Goal: Transaction & Acquisition: Purchase product/service

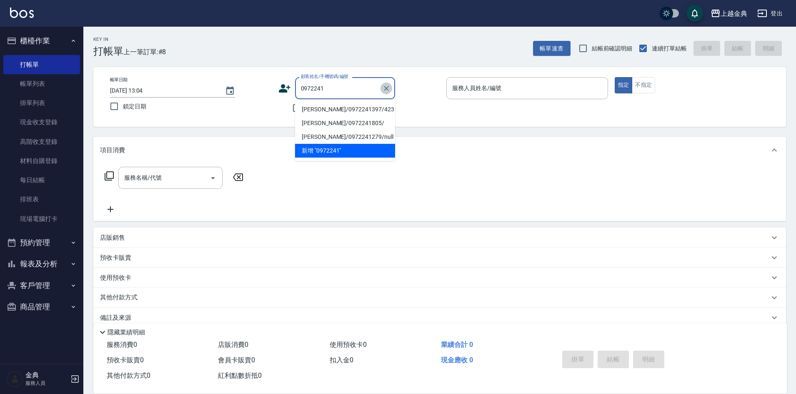
click at [386, 89] on icon "Clear" at bounding box center [386, 88] width 5 height 5
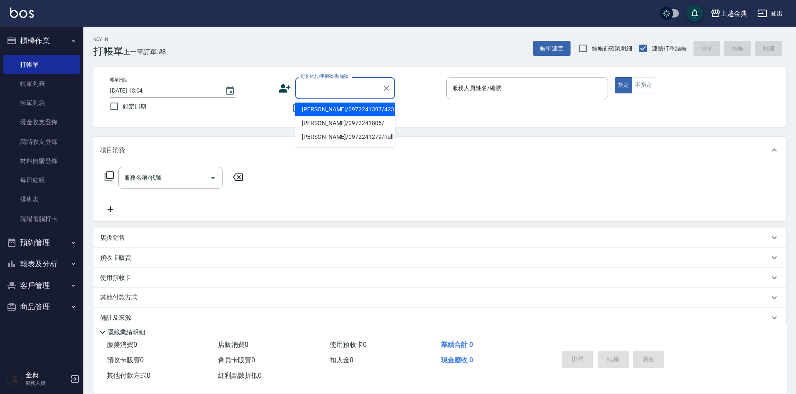
click at [407, 82] on div "顧客姓名/手機號碼/編號 顧客姓名/手機號碼/編號" at bounding box center [359, 88] width 162 height 22
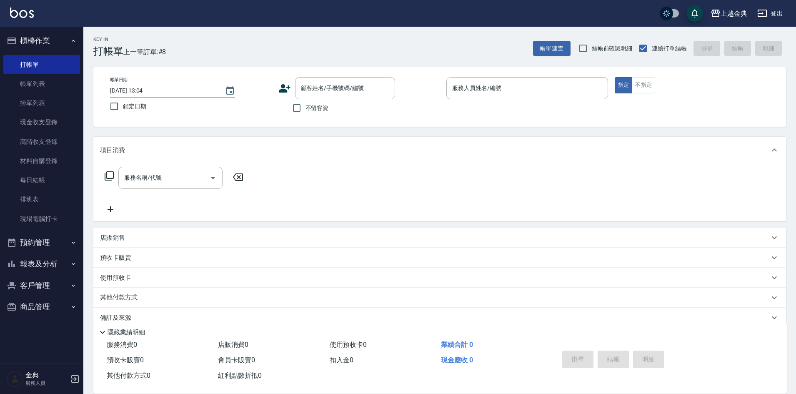
click at [320, 110] on span "不留客資" at bounding box center [316, 108] width 23 height 9
click at [305, 110] on input "不留客資" at bounding box center [296, 107] width 17 height 17
checkbox input "true"
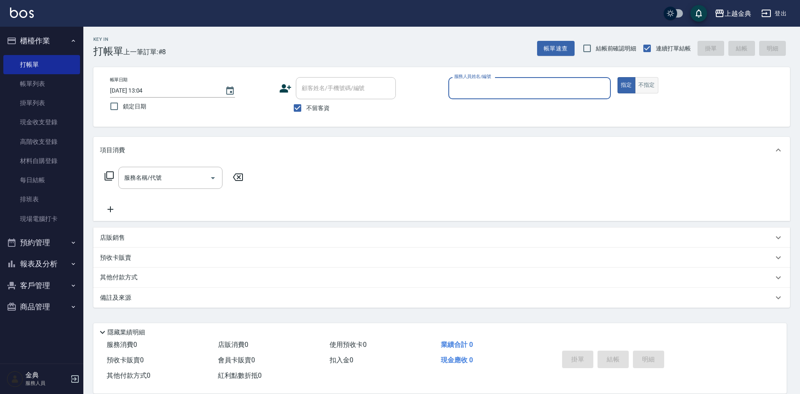
click at [655, 86] on button "不指定" at bounding box center [646, 85] width 23 height 16
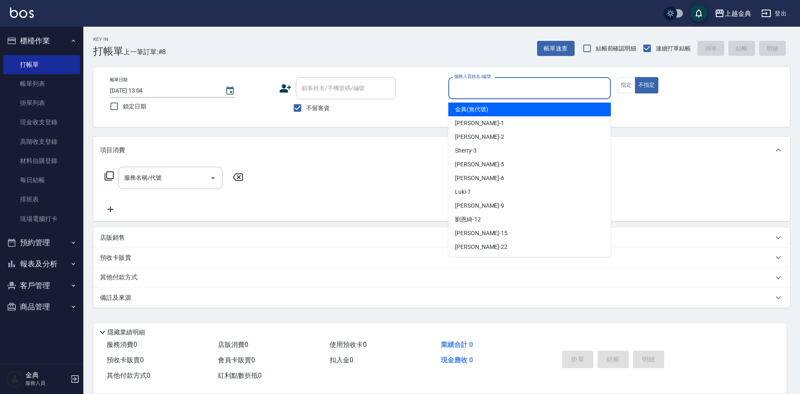
click at [579, 94] on input "服務人員姓名/編號" at bounding box center [529, 88] width 155 height 15
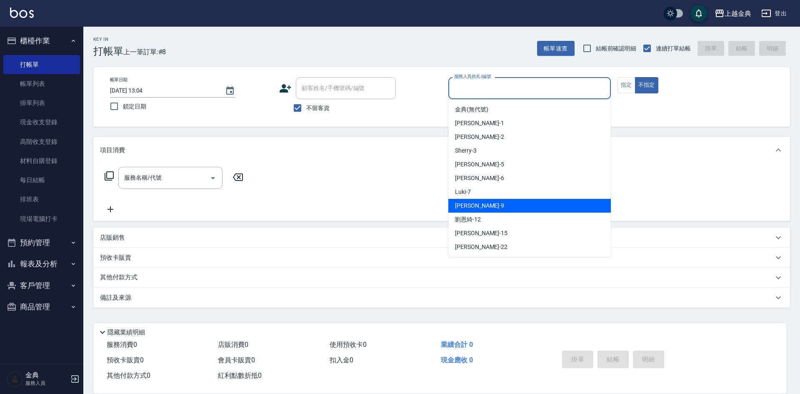
click at [509, 202] on div "[PERSON_NAME] -9" at bounding box center [529, 206] width 162 height 14
type input "[PERSON_NAME]-9"
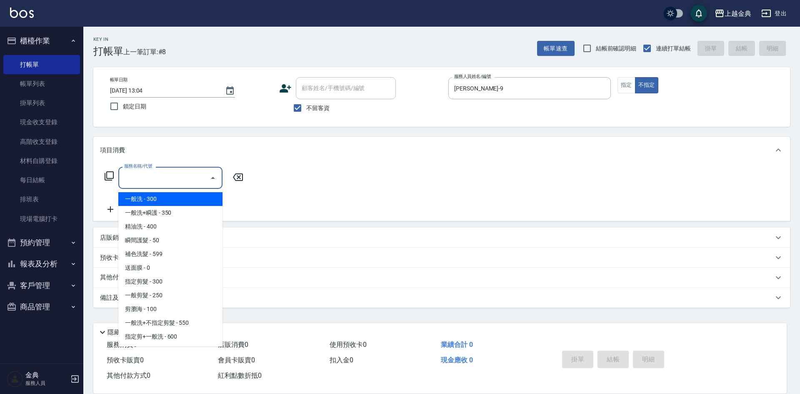
click at [182, 172] on input "服務名稱/代號" at bounding box center [164, 177] width 84 height 15
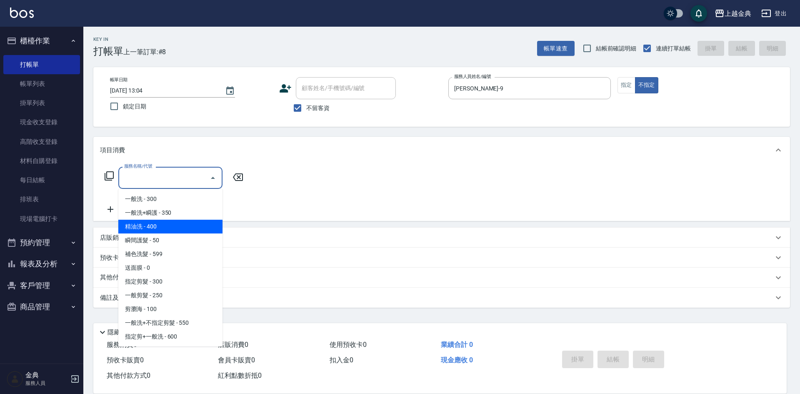
click at [175, 225] on span "精油洗 - 400" at bounding box center [170, 227] width 104 height 14
type input "精油洗(102)"
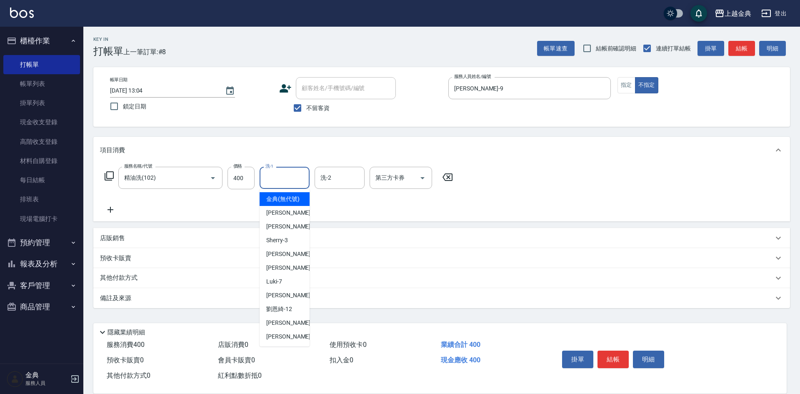
click at [277, 179] on input "洗-1" at bounding box center [284, 177] width 42 height 15
click at [300, 340] on div "[PERSON_NAME] -22" at bounding box center [285, 337] width 50 height 14
type input "[PERSON_NAME]-22"
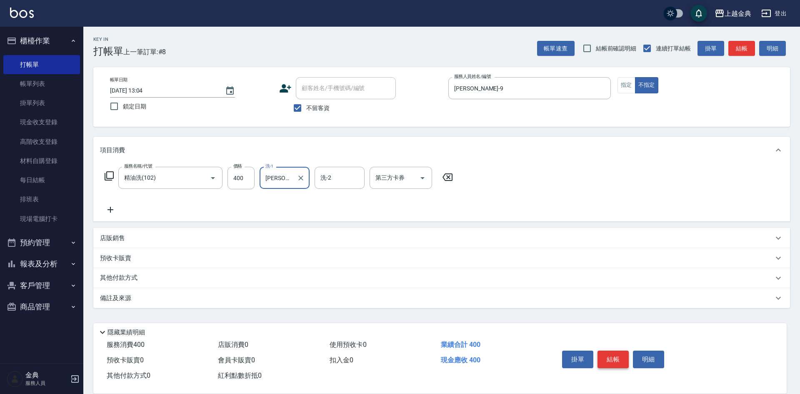
click at [614, 356] on button "結帳" at bounding box center [612, 358] width 31 height 17
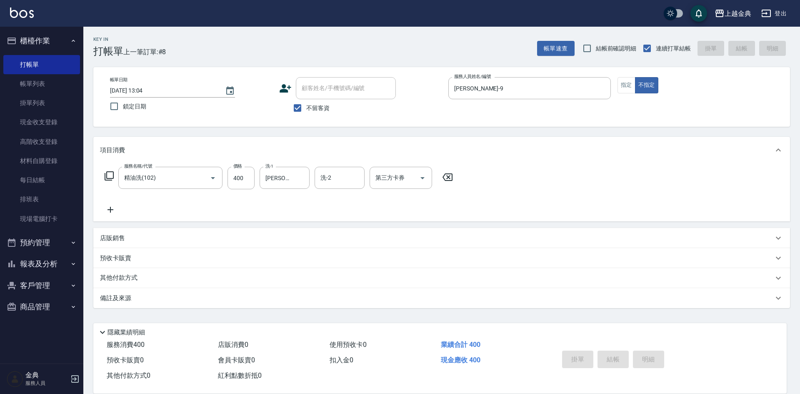
type input "[DATE] 17:07"
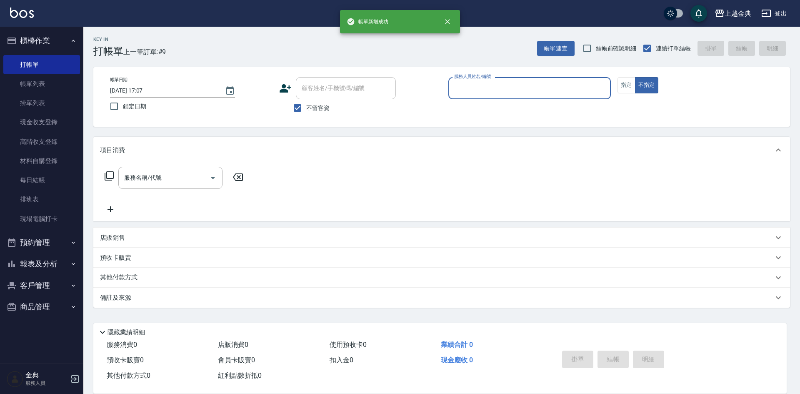
click at [325, 111] on span "不留客資" at bounding box center [317, 108] width 23 height 9
click at [306, 111] on input "不留客資" at bounding box center [297, 107] width 17 height 17
checkbox input "false"
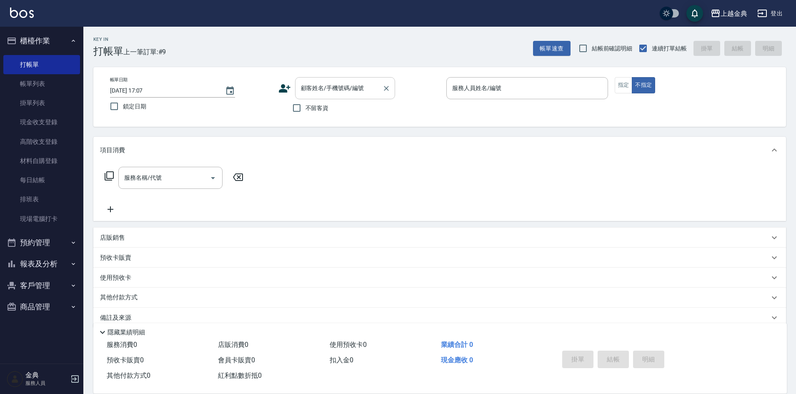
click at [342, 92] on input "顧客姓名/手機號碼/編號" at bounding box center [339, 88] width 80 height 15
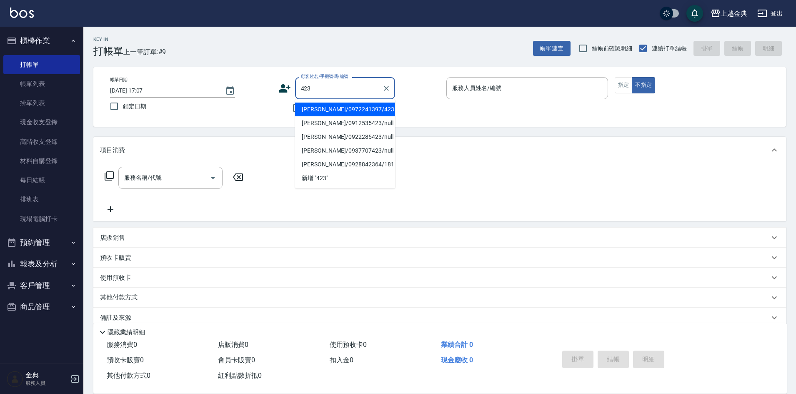
click at [338, 112] on li "[PERSON_NAME]/0972241397/423" at bounding box center [345, 109] width 100 height 14
type input "[PERSON_NAME]/0972241397/423"
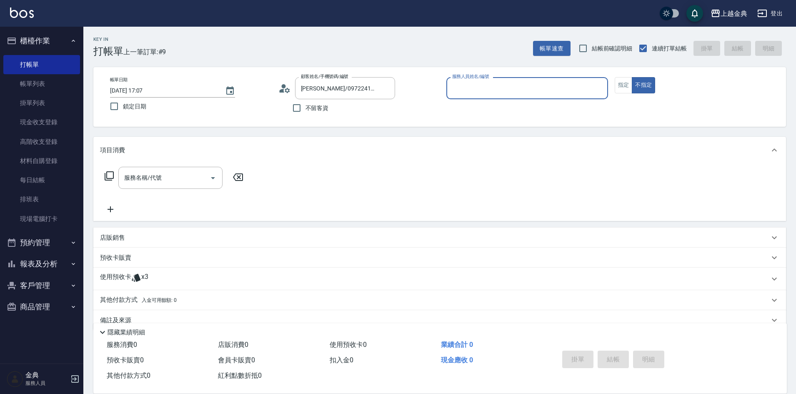
click at [560, 91] on input "服務人員姓名/編號" at bounding box center [527, 88] width 154 height 15
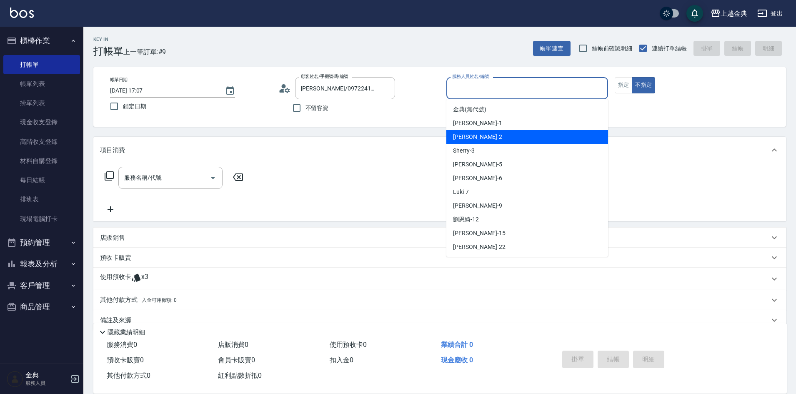
click at [492, 132] on div "Cindy -2" at bounding box center [527, 137] width 162 height 14
type input "Cindy-2"
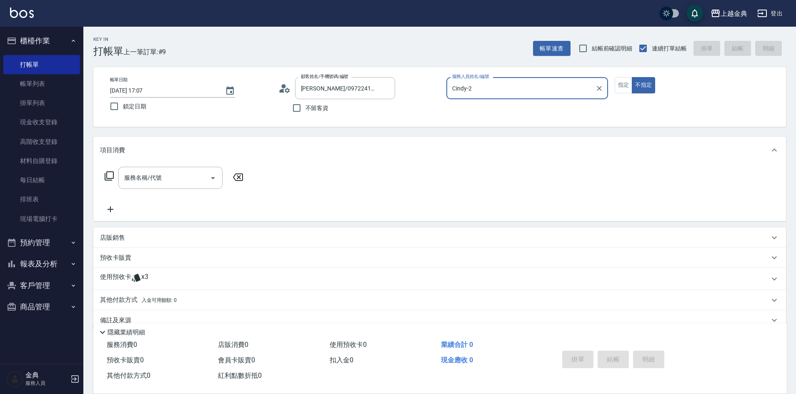
click at [153, 283] on div "使用預收卡 x3" at bounding box center [434, 278] width 669 height 12
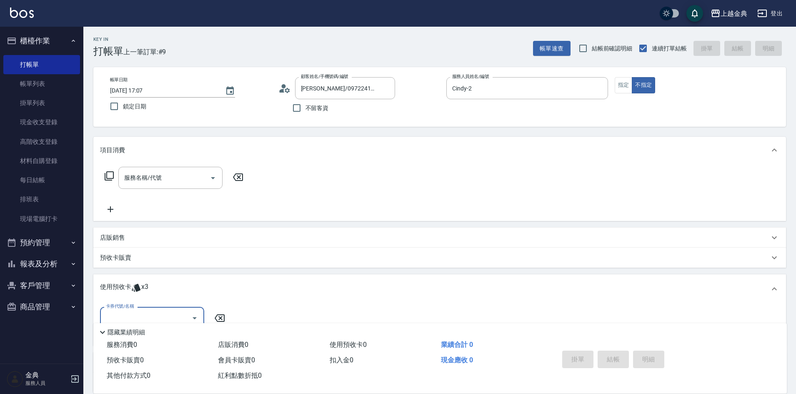
scroll to position [78, 0]
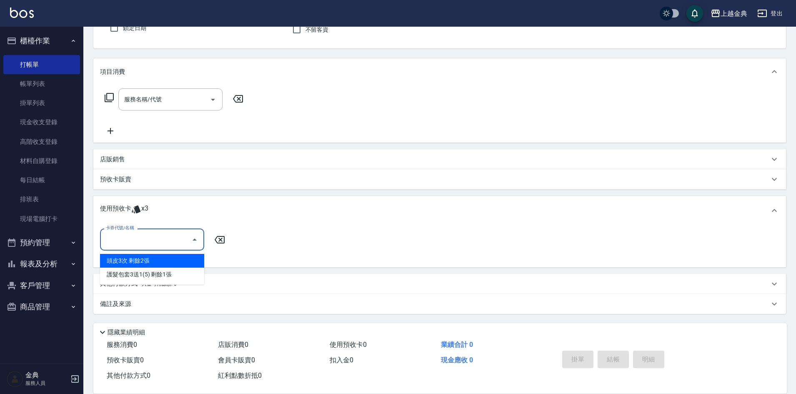
click at [161, 238] on input "卡券代號/名稱" at bounding box center [146, 239] width 84 height 15
click at [169, 261] on div "頭皮3次 剩餘2張" at bounding box center [152, 261] width 104 height 14
type input "頭皮3次"
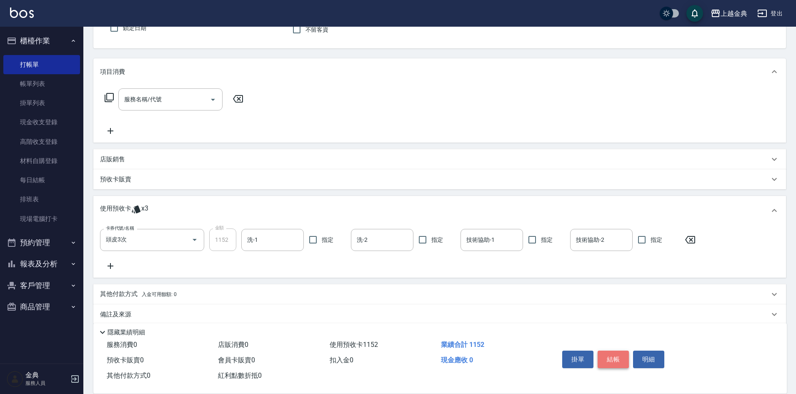
click at [616, 356] on button "結帳" at bounding box center [612, 358] width 31 height 17
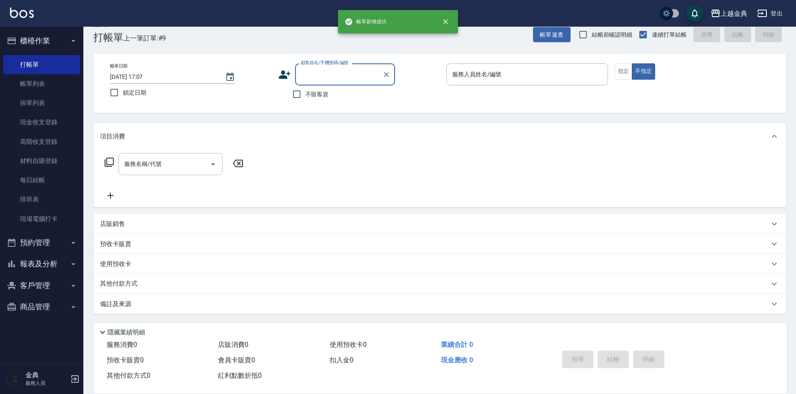
scroll to position [0, 0]
click at [301, 94] on input "不留客資" at bounding box center [296, 93] width 17 height 17
checkbox input "true"
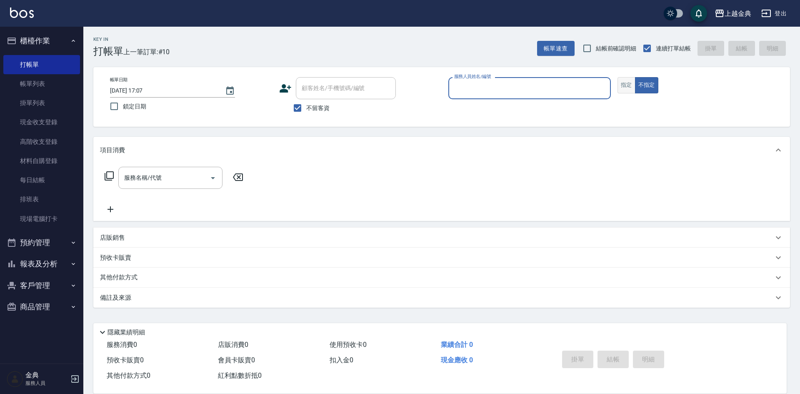
click at [629, 83] on button "指定" at bounding box center [626, 85] width 18 height 16
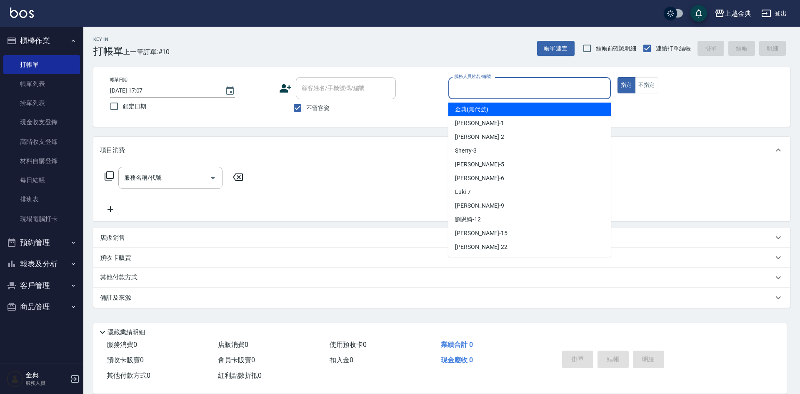
click at [588, 88] on input "服務人員姓名/編號" at bounding box center [529, 88] width 155 height 15
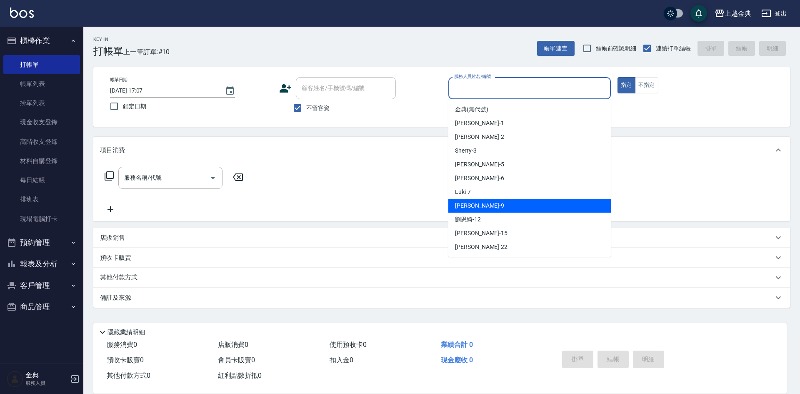
click at [476, 202] on div "[PERSON_NAME] -9" at bounding box center [529, 206] width 162 height 14
type input "[PERSON_NAME]-9"
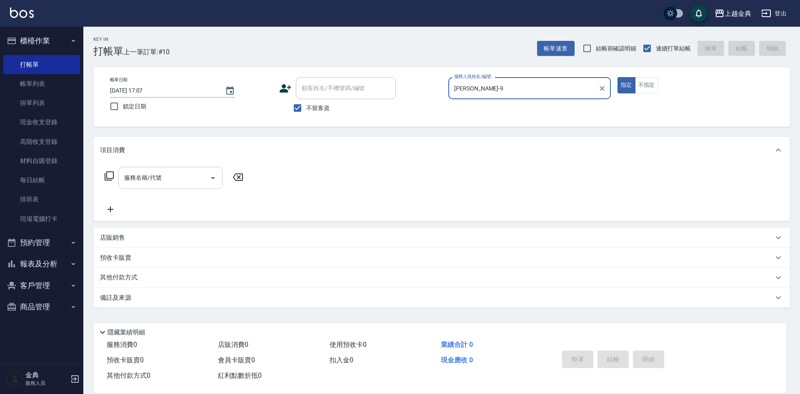
click at [205, 179] on input "服務名稱/代號" at bounding box center [164, 177] width 84 height 15
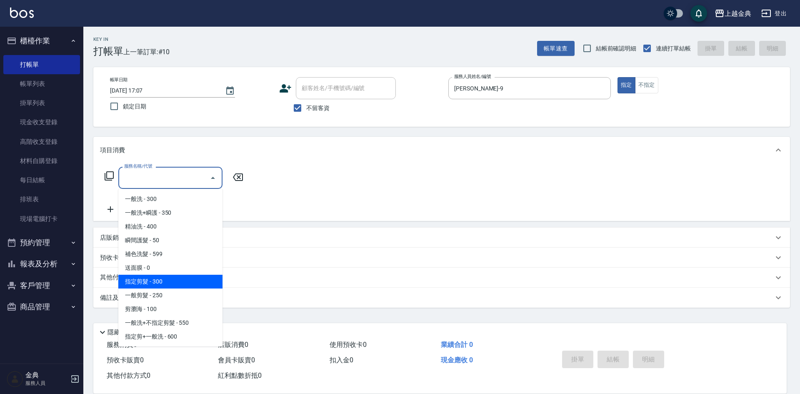
click at [192, 282] on span "指定剪髮 - 300" at bounding box center [170, 282] width 104 height 14
type input "指定剪髮(199)"
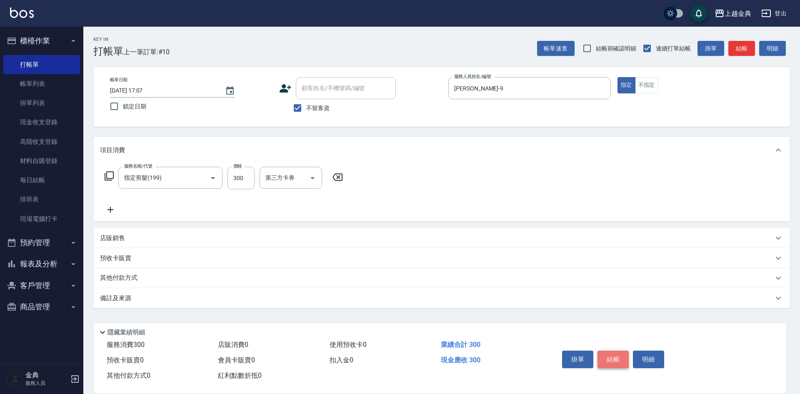
click at [608, 355] on button "結帳" at bounding box center [612, 358] width 31 height 17
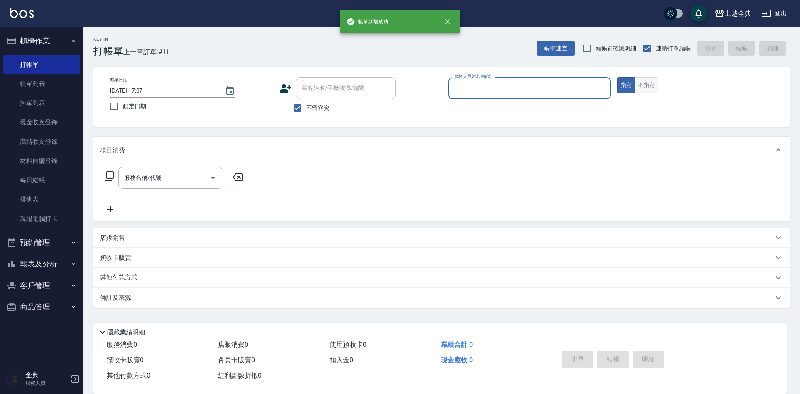
click at [647, 83] on button "不指定" at bounding box center [646, 85] width 23 height 16
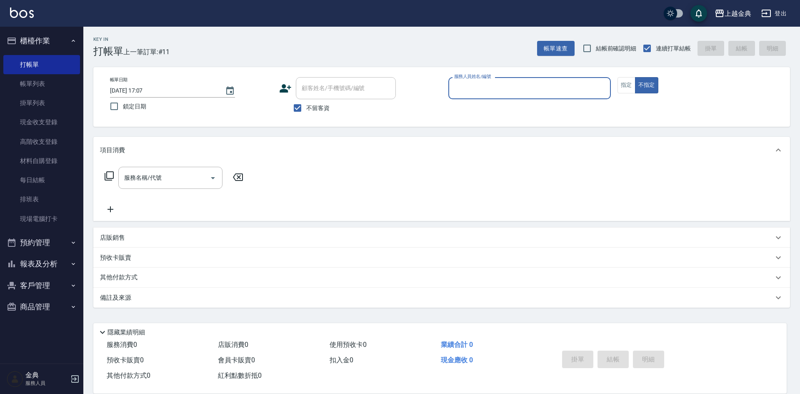
click at [553, 87] on input "服務人員姓名/編號" at bounding box center [529, 88] width 155 height 15
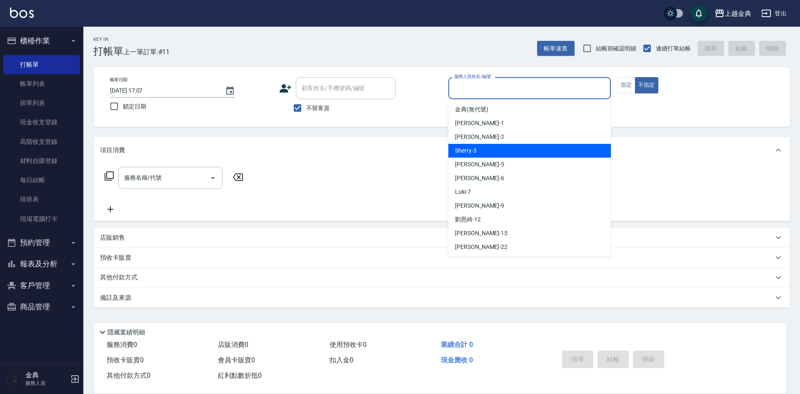
click at [470, 149] on span "Sherry -3" at bounding box center [466, 150] width 22 height 9
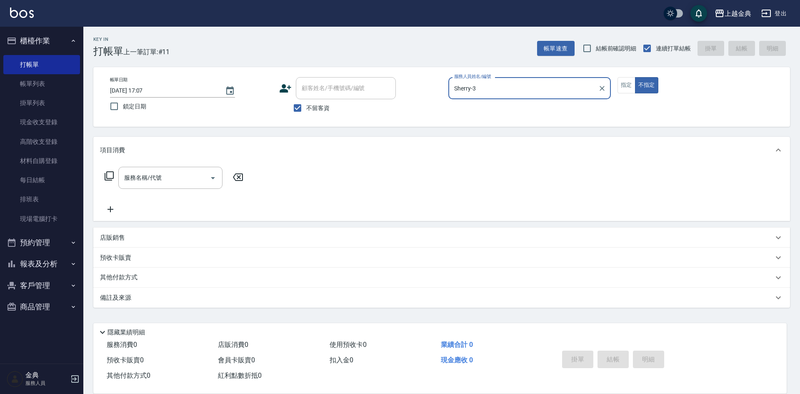
click at [543, 85] on input "Sherry-3" at bounding box center [523, 88] width 142 height 15
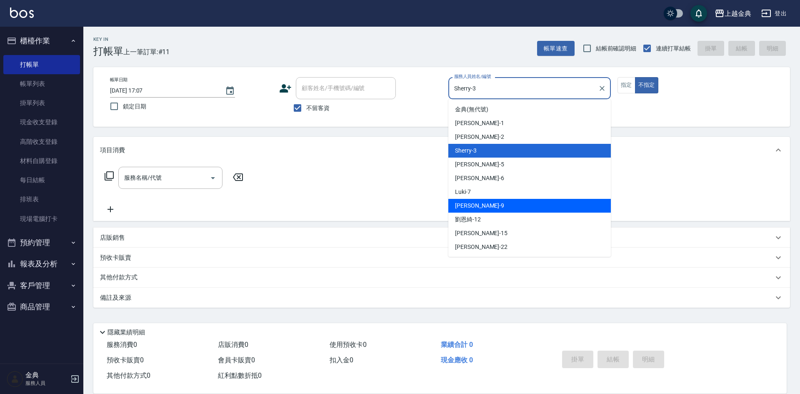
click at [501, 207] on div "[PERSON_NAME] -9" at bounding box center [529, 206] width 162 height 14
type input "[PERSON_NAME]-9"
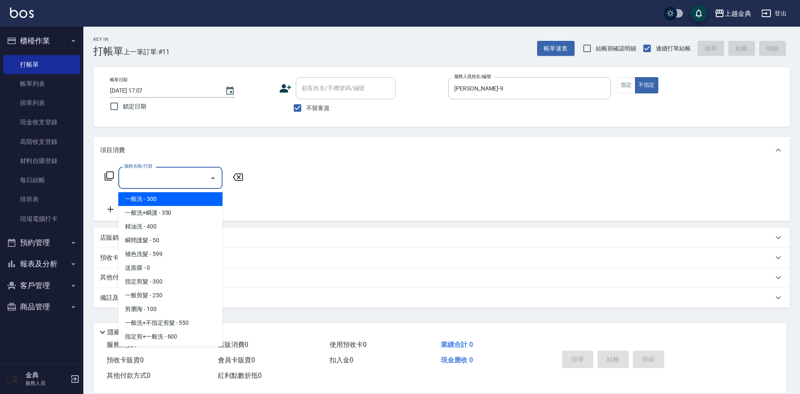
click at [190, 185] on input "服務名稱/代號" at bounding box center [164, 177] width 84 height 15
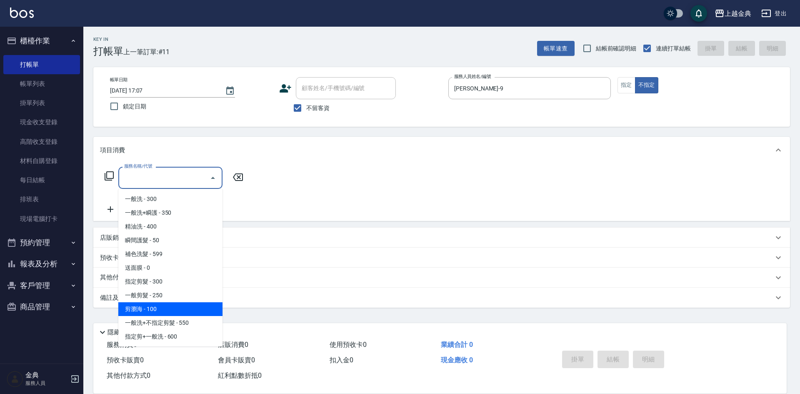
click at [161, 309] on span "剪瀏海 - 100" at bounding box center [170, 309] width 104 height 14
type input "剪瀏海(202)"
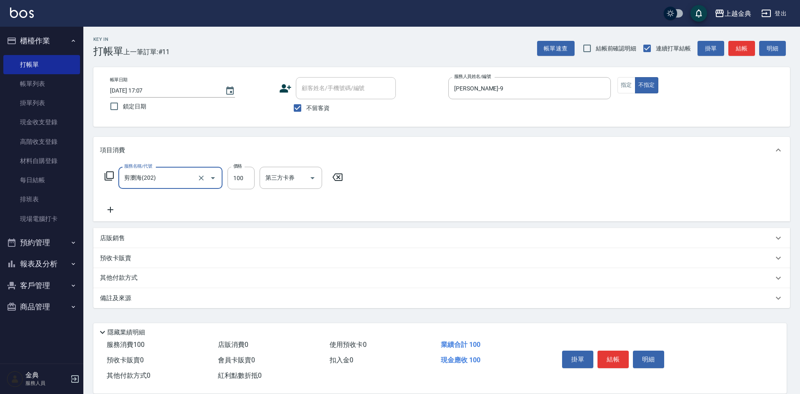
click at [107, 210] on icon at bounding box center [110, 210] width 6 height 6
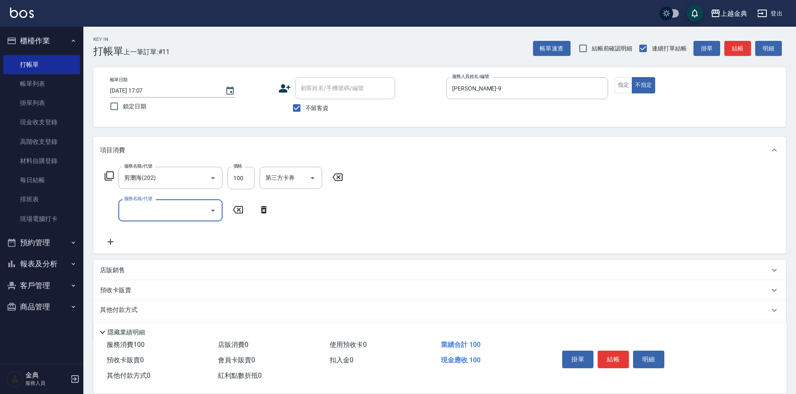
click at [145, 217] on input "服務名稱/代號" at bounding box center [164, 210] width 84 height 15
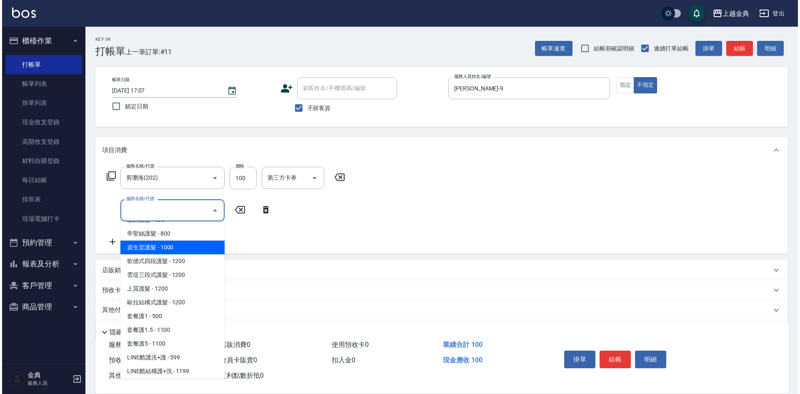
scroll to position [500, 0]
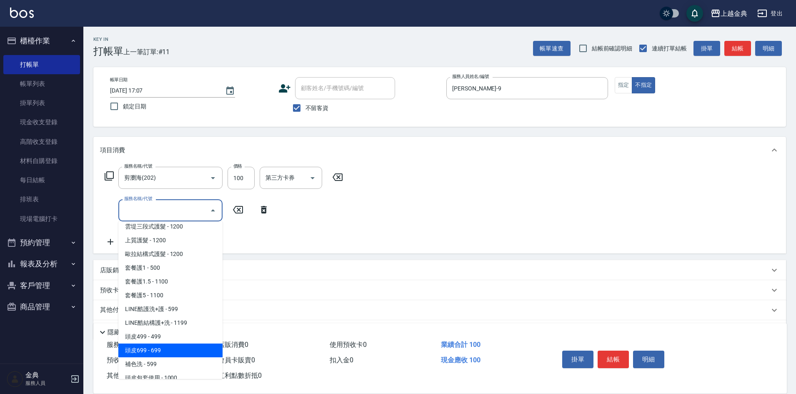
click at [167, 347] on span "頭皮699 - 699" at bounding box center [170, 350] width 104 height 14
type input "頭皮699(602)"
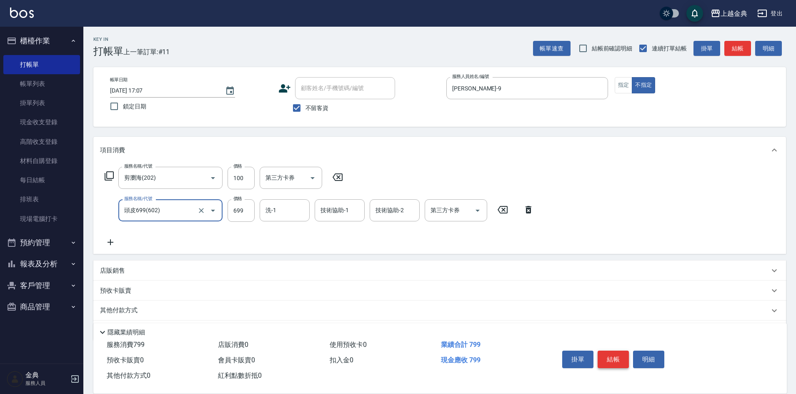
click at [621, 358] on button "結帳" at bounding box center [612, 358] width 31 height 17
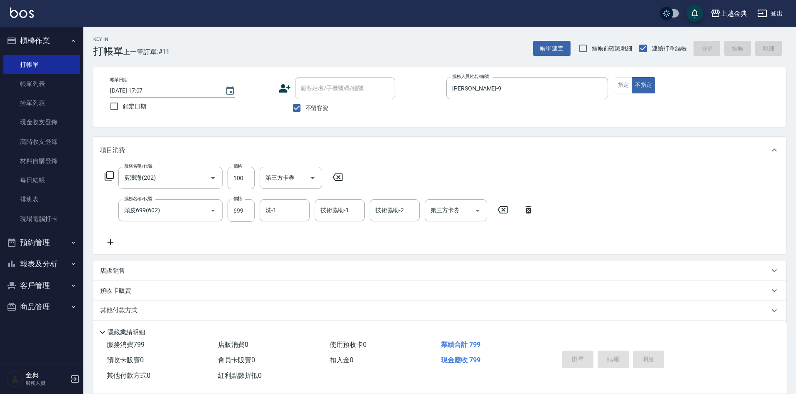
type input "[DATE] 17:08"
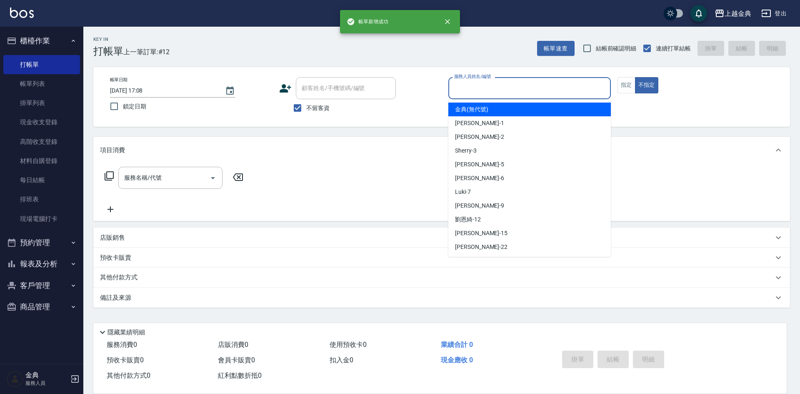
click at [571, 94] on input "服務人員姓名/編號" at bounding box center [529, 88] width 155 height 15
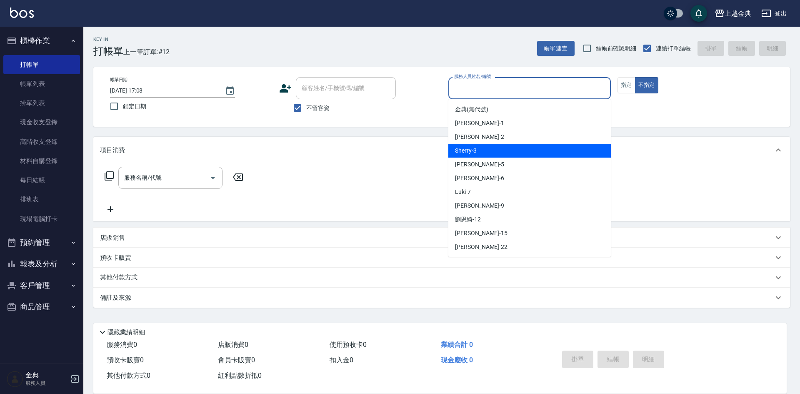
click at [501, 145] on div "Sherry -3" at bounding box center [529, 151] width 162 height 14
type input "Sherry-3"
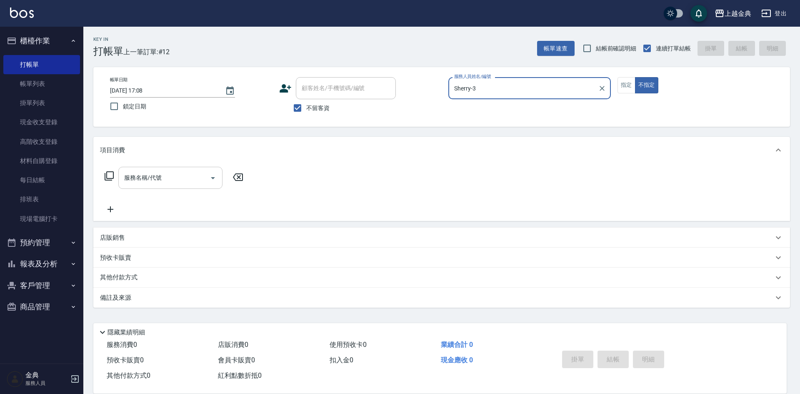
click at [205, 182] on input "服務名稱/代號" at bounding box center [164, 177] width 84 height 15
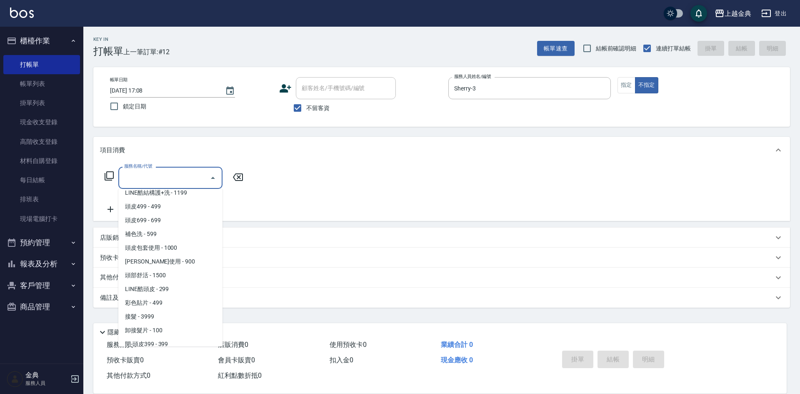
scroll to position [583, 0]
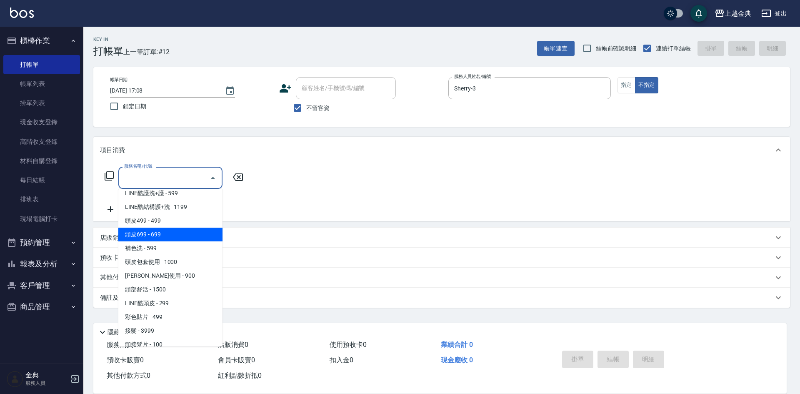
click at [183, 235] on span "頭皮699 - 699" at bounding box center [170, 234] width 104 height 14
type input "頭皮699(602)"
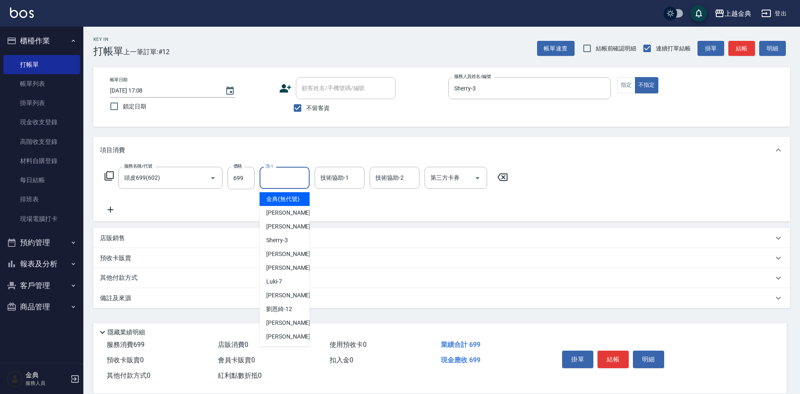
click at [270, 179] on input "洗-1" at bounding box center [284, 177] width 42 height 15
click at [285, 343] on div "[PERSON_NAME] -22" at bounding box center [285, 337] width 50 height 14
type input "[PERSON_NAME]-22"
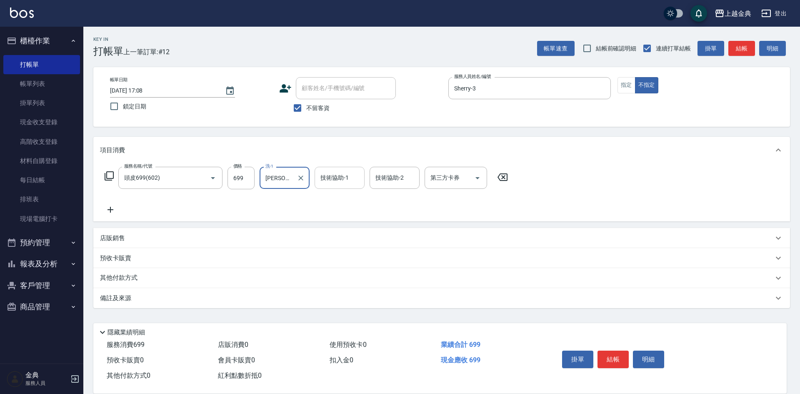
click at [347, 179] on input "技術協助-1" at bounding box center [339, 177] width 42 height 15
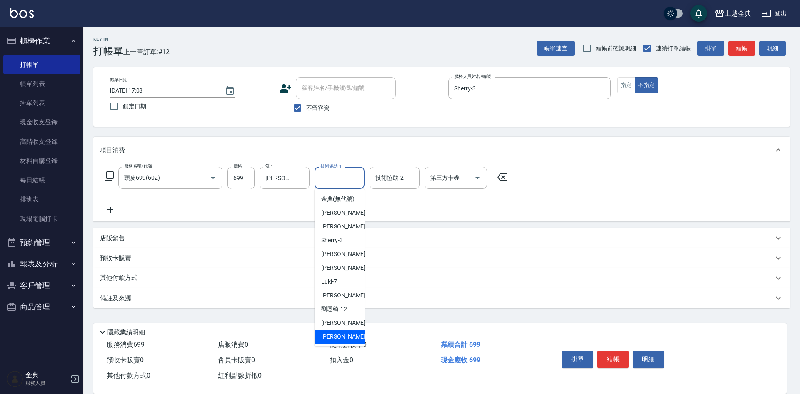
click at [349, 342] on div "[PERSON_NAME] -22" at bounding box center [340, 337] width 50 height 14
type input "[PERSON_NAME]-22"
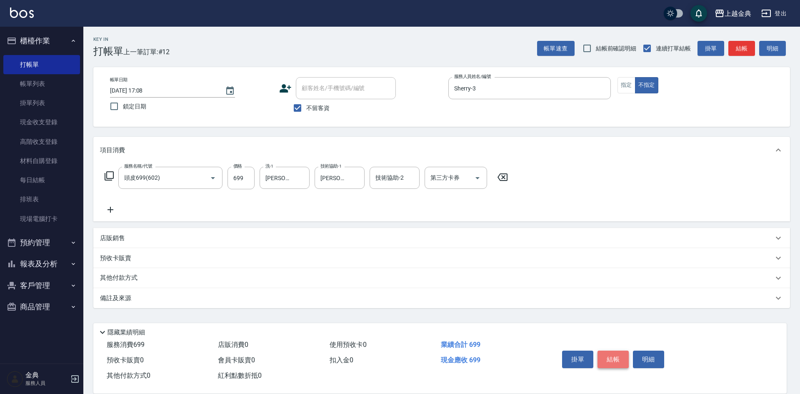
click at [615, 356] on button "結帳" at bounding box center [612, 358] width 31 height 17
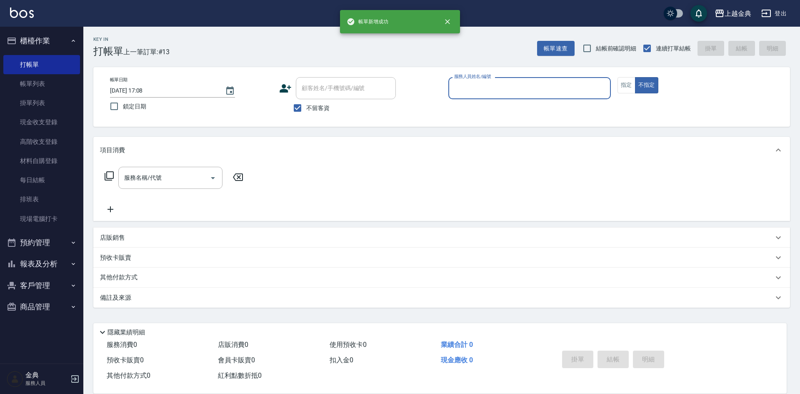
click at [554, 87] on input "服務人員姓名/編號" at bounding box center [529, 88] width 155 height 15
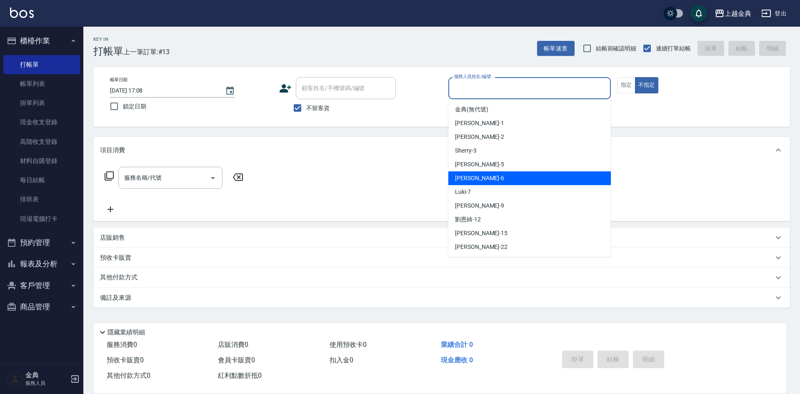
click at [478, 180] on div "[PERSON_NAME] -6" at bounding box center [529, 178] width 162 height 14
type input "[PERSON_NAME]-6"
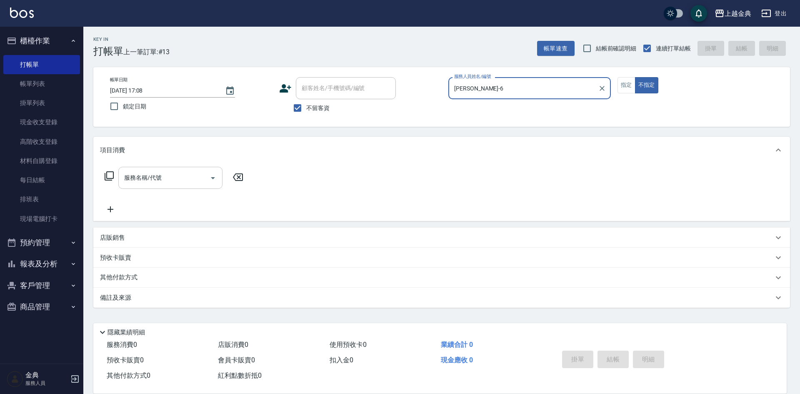
click at [169, 183] on input "服務名稱/代號" at bounding box center [164, 177] width 84 height 15
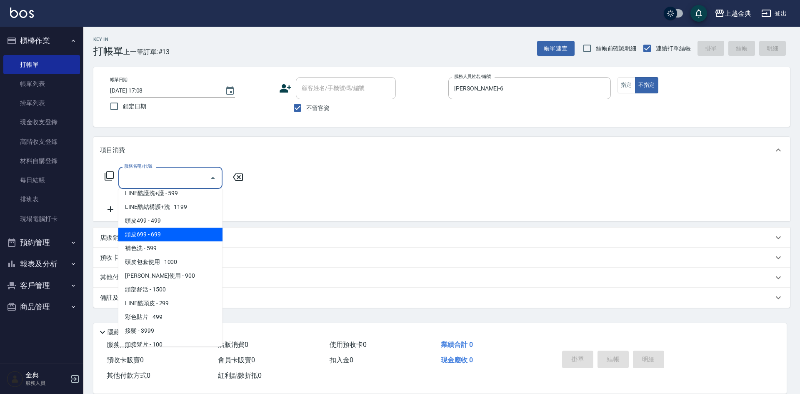
click at [180, 232] on span "頭皮699 - 699" at bounding box center [170, 234] width 104 height 14
type input "頭皮699(602)"
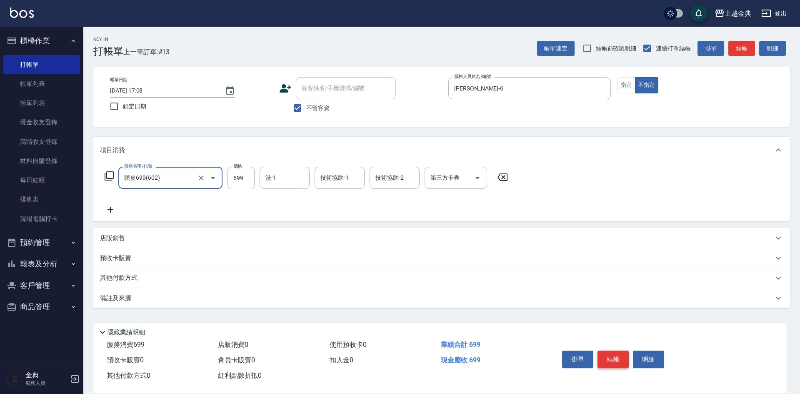
click at [614, 354] on button "結帳" at bounding box center [612, 358] width 31 height 17
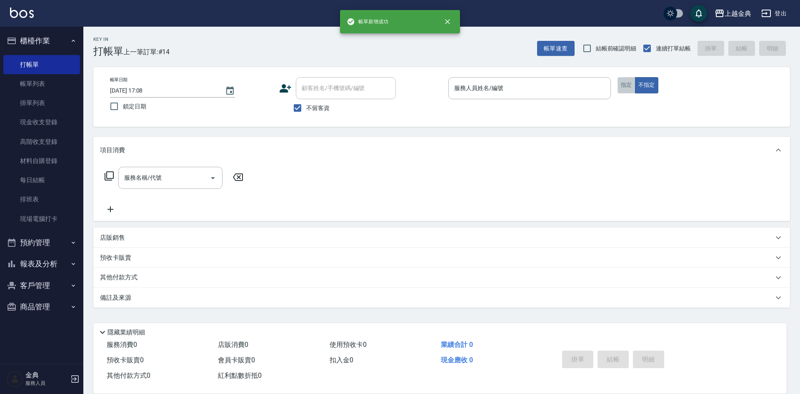
click at [628, 83] on button "指定" at bounding box center [626, 85] width 18 height 16
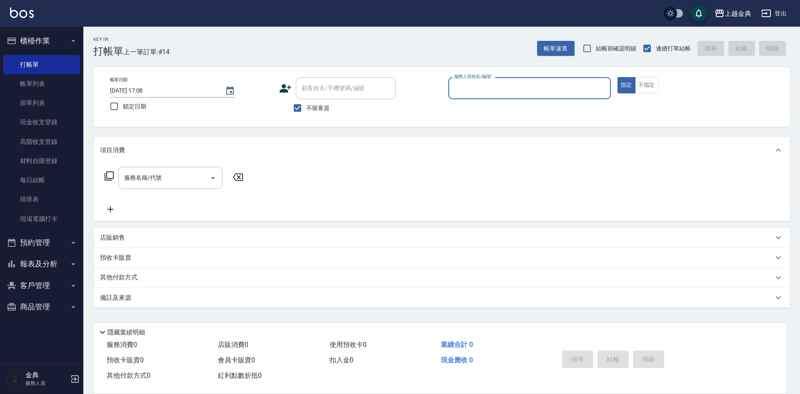
click at [524, 84] on input "服務人員姓名/編號" at bounding box center [529, 88] width 155 height 15
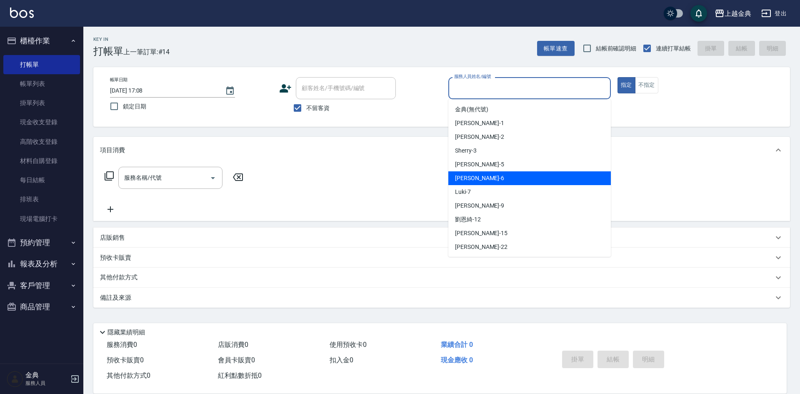
click at [467, 177] on span "[PERSON_NAME] -6" at bounding box center [479, 178] width 49 height 9
type input "[PERSON_NAME]-6"
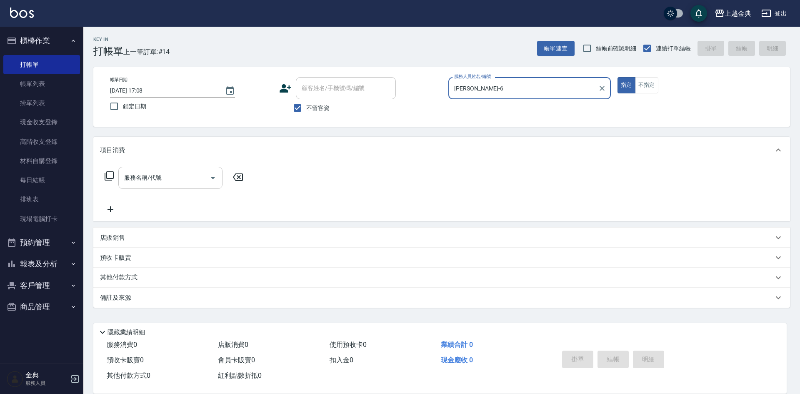
click at [158, 180] on input "服務名稱/代號" at bounding box center [164, 177] width 84 height 15
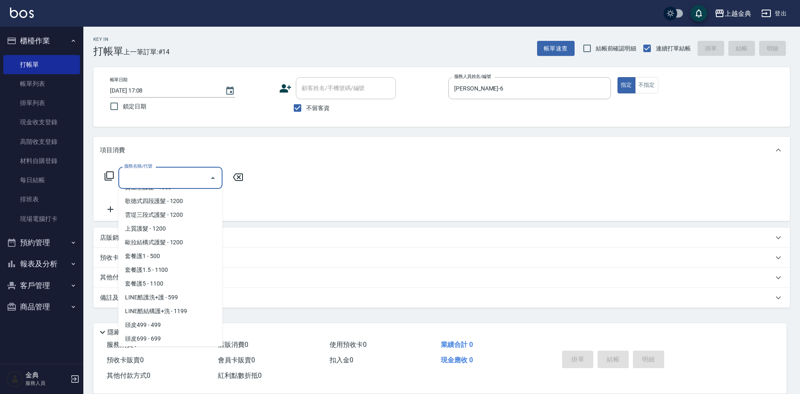
scroll to position [500, 0]
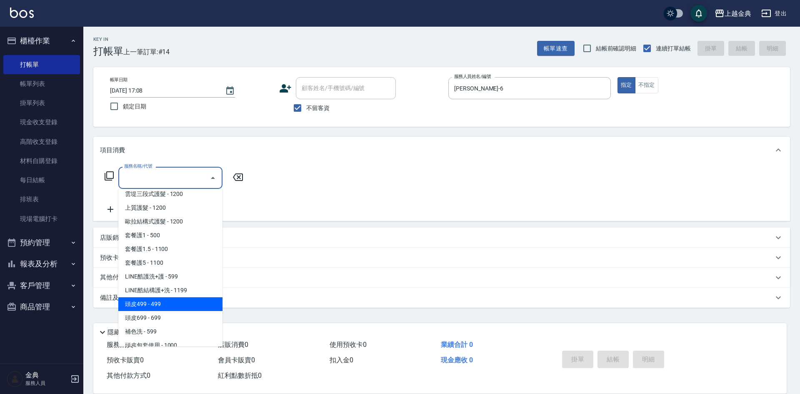
click at [172, 309] on span "頭皮499 - 499" at bounding box center [170, 304] width 104 height 14
type input "頭皮499(601)"
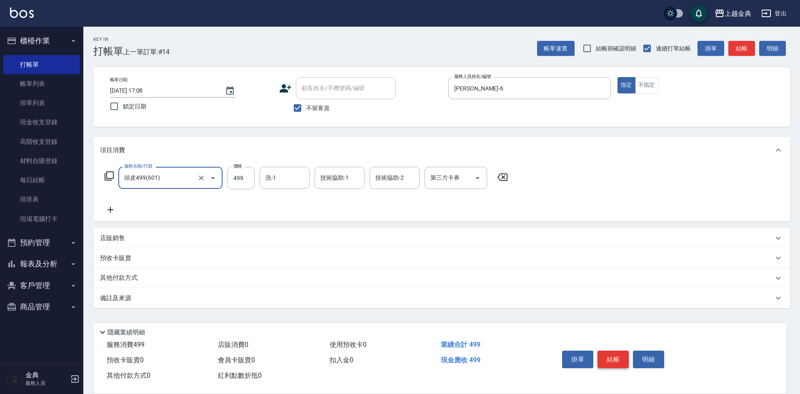
click at [616, 357] on button "結帳" at bounding box center [612, 358] width 31 height 17
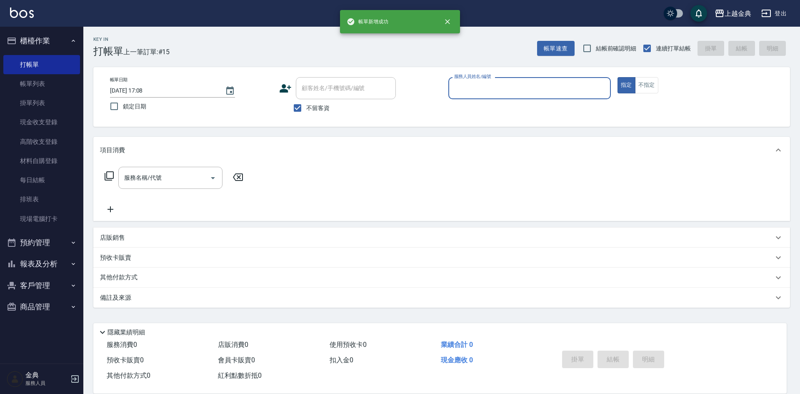
click at [582, 82] on input "服務人員姓名/編號" at bounding box center [529, 88] width 155 height 15
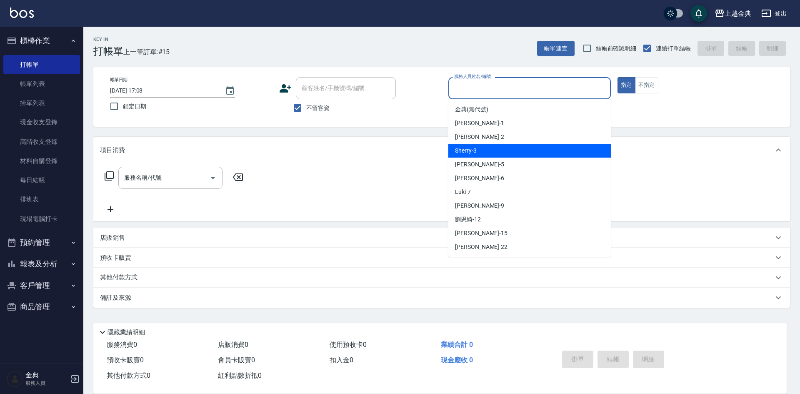
click at [499, 152] on div "Sherry -3" at bounding box center [529, 151] width 162 height 14
type input "Sherry-3"
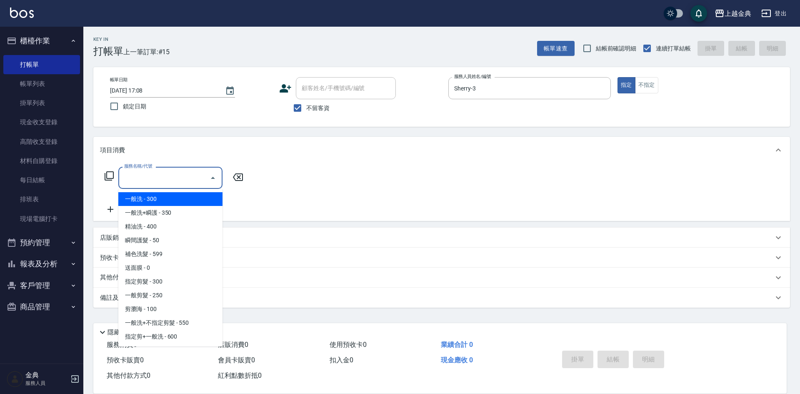
drag, startPoint x: 178, startPoint y: 177, endPoint x: 194, endPoint y: 228, distance: 53.2
click at [178, 177] on input "服務名稱/代號" at bounding box center [164, 177] width 84 height 15
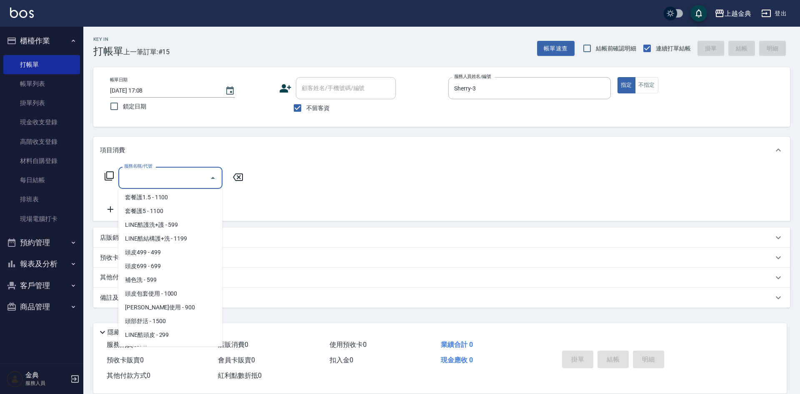
scroll to position [583, 0]
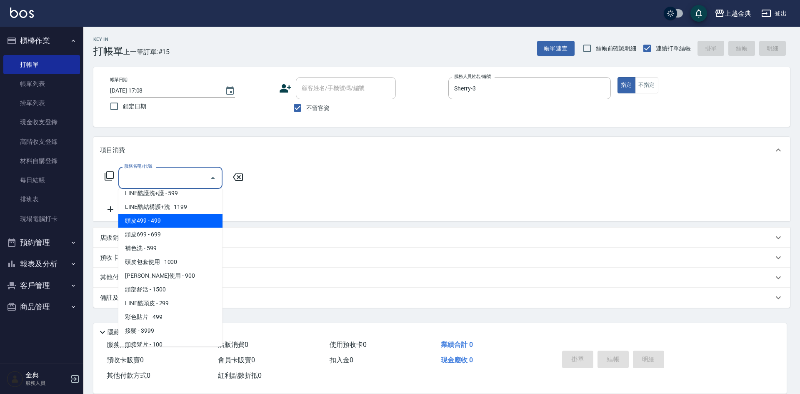
click at [167, 217] on span "頭皮499 - 499" at bounding box center [170, 221] width 104 height 14
type input "頭皮499(601)"
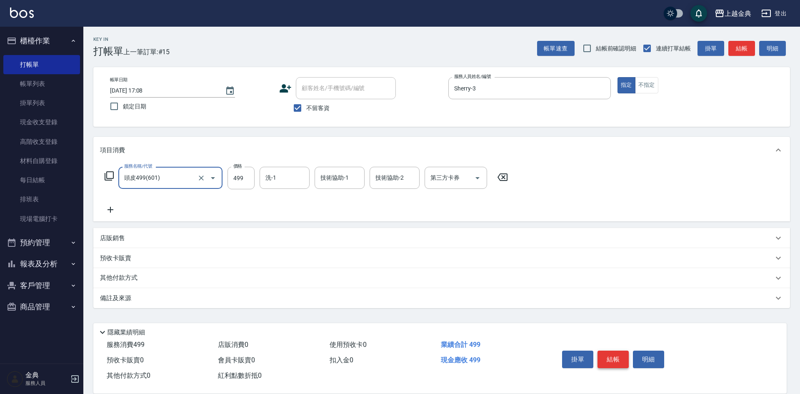
click at [609, 354] on button "結帳" at bounding box center [612, 358] width 31 height 17
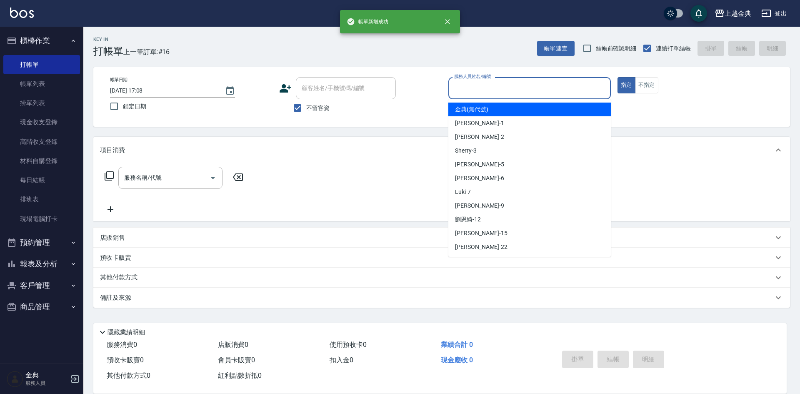
click at [507, 86] on input "服務人員姓名/編號" at bounding box center [529, 88] width 155 height 15
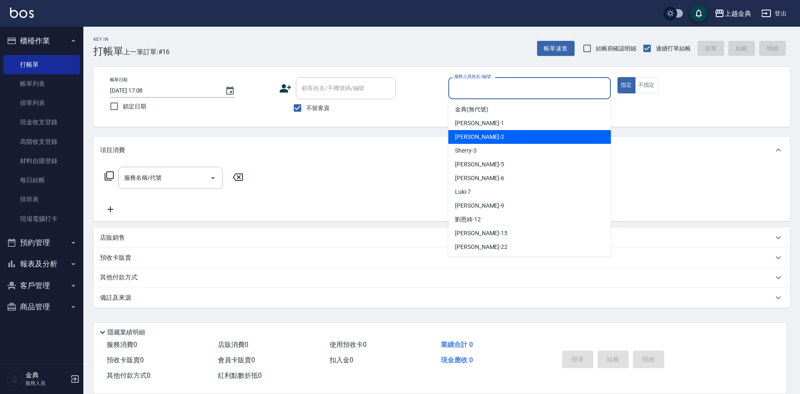
click at [490, 139] on div "Cindy -2" at bounding box center [529, 137] width 162 height 14
type input "Cindy-2"
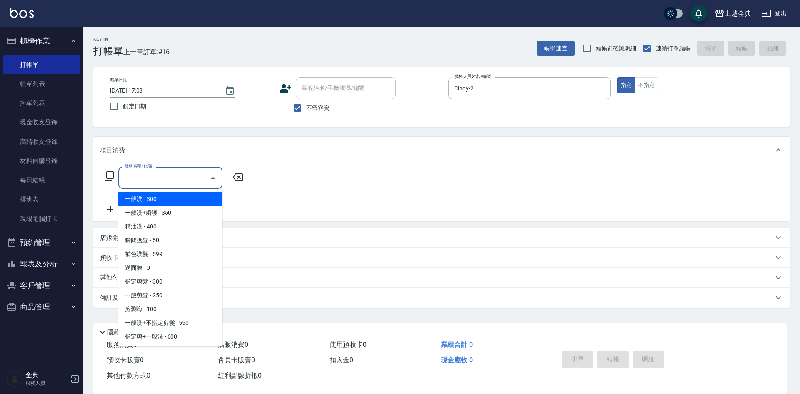
click at [181, 182] on input "服務名稱/代號" at bounding box center [164, 177] width 84 height 15
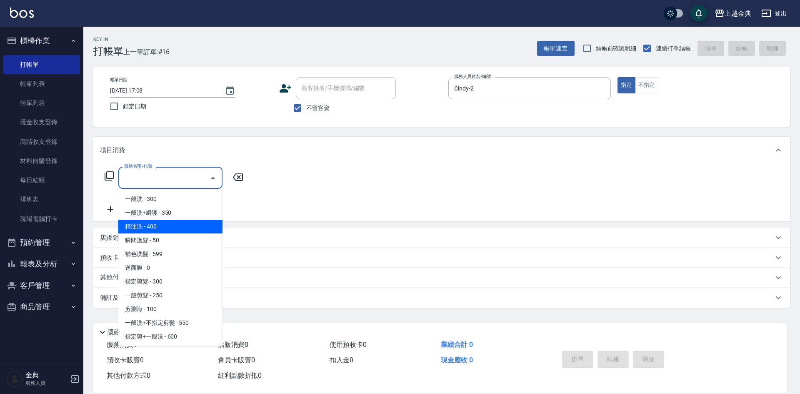
click at [175, 227] on span "精油洗 - 400" at bounding box center [170, 227] width 104 height 14
type input "精油洗(102)"
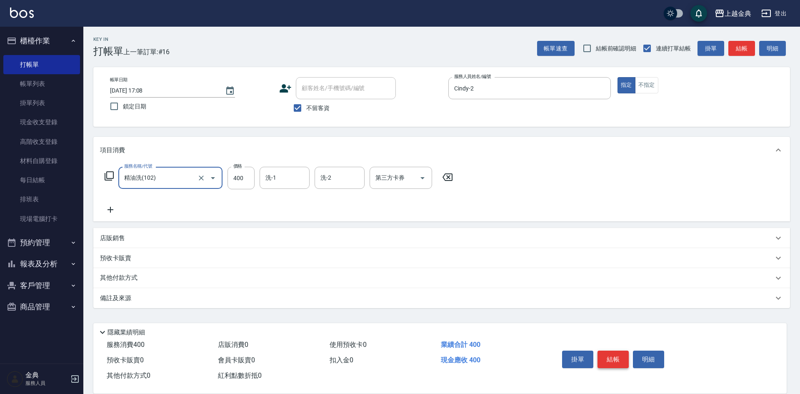
click at [616, 353] on button "結帳" at bounding box center [612, 358] width 31 height 17
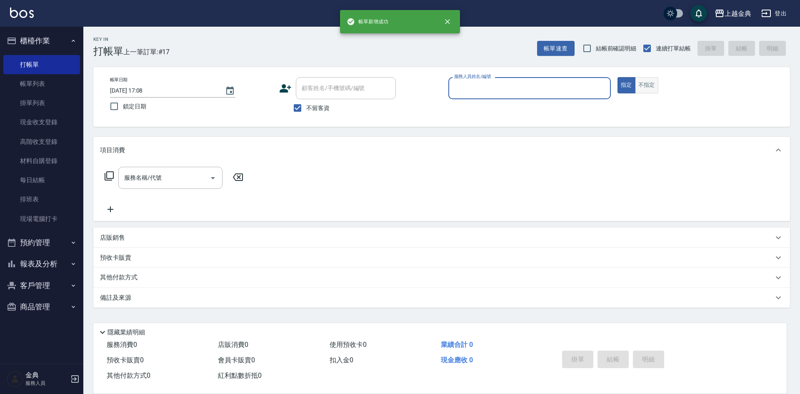
click at [642, 80] on button "不指定" at bounding box center [646, 85] width 23 height 16
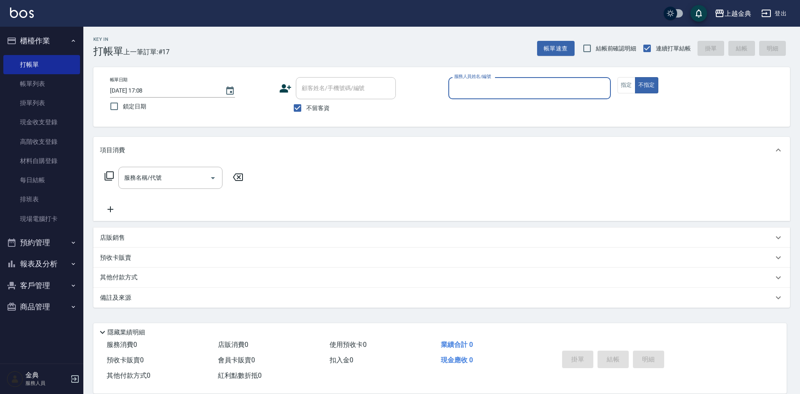
click at [564, 80] on div "服務人員姓名/編號" at bounding box center [529, 88] width 162 height 22
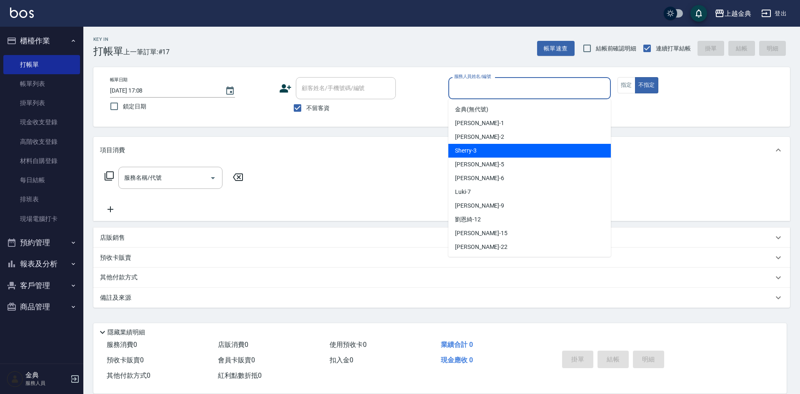
click at [484, 147] on div "Sherry -3" at bounding box center [529, 151] width 162 height 14
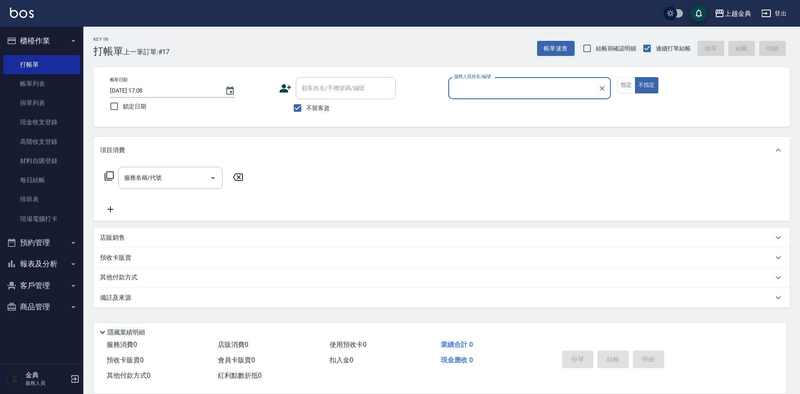
type input "Sherry-3"
click at [179, 175] on input "服務名稱/代號" at bounding box center [164, 177] width 84 height 15
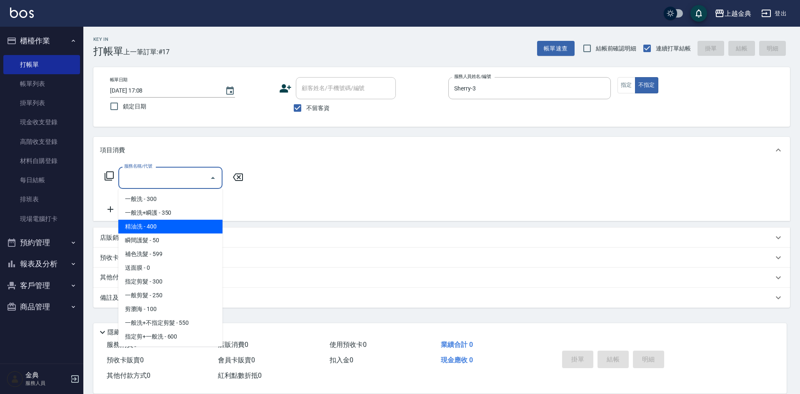
click at [167, 222] on span "精油洗 - 400" at bounding box center [170, 227] width 104 height 14
type input "精油洗(102)"
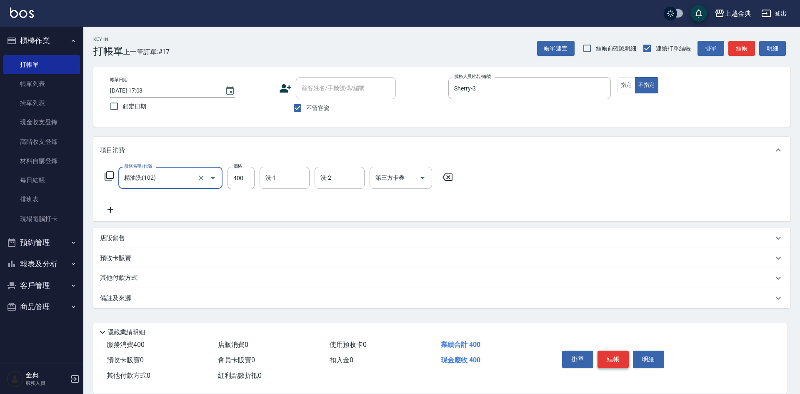
click at [617, 354] on button "結帳" at bounding box center [612, 358] width 31 height 17
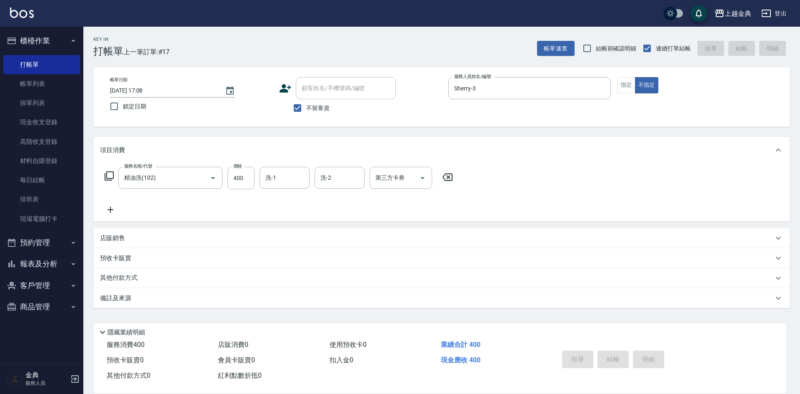
type input "[DATE] 17:09"
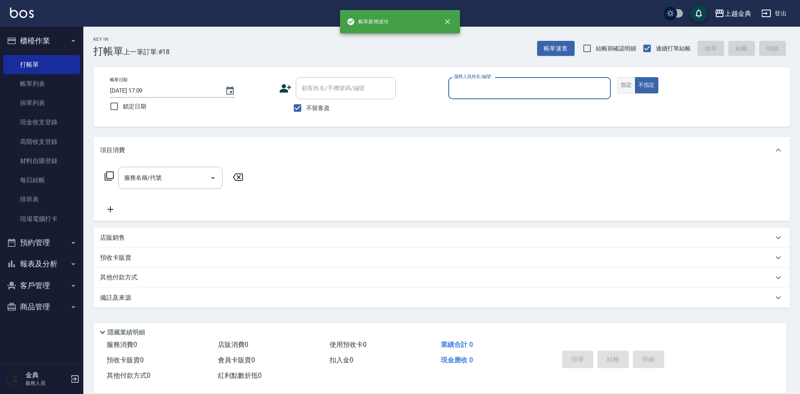
click at [624, 84] on button "指定" at bounding box center [626, 85] width 18 height 16
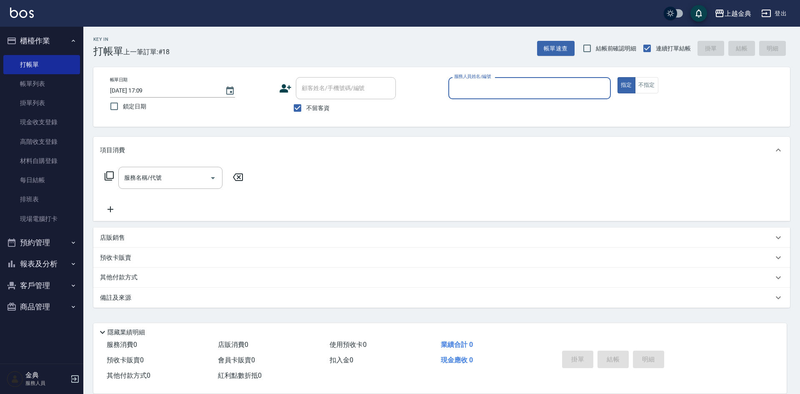
click at [577, 87] on input "服務人員姓名/編號" at bounding box center [529, 88] width 155 height 15
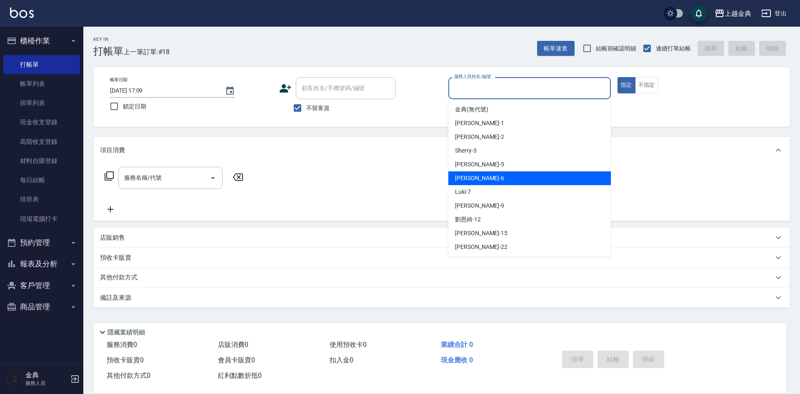
click at [491, 174] on div "[PERSON_NAME] -6" at bounding box center [529, 178] width 162 height 14
type input "[PERSON_NAME]-6"
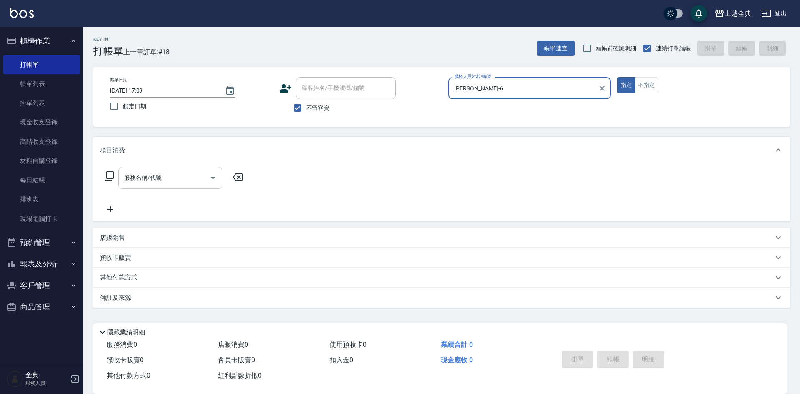
click at [150, 187] on div "服務名稱/代號" at bounding box center [170, 178] width 104 height 22
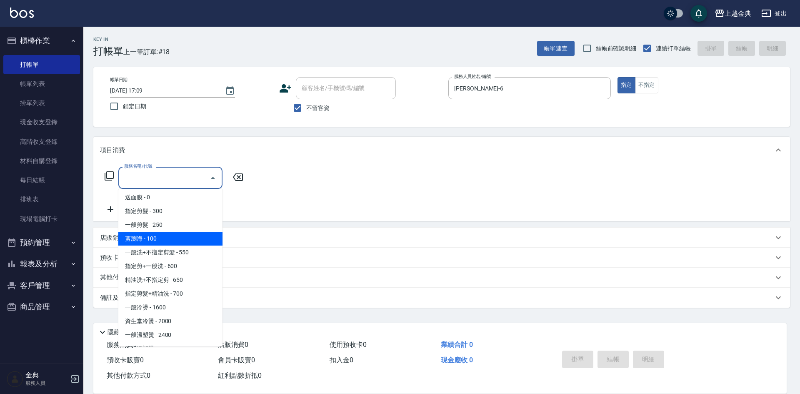
scroll to position [83, 0]
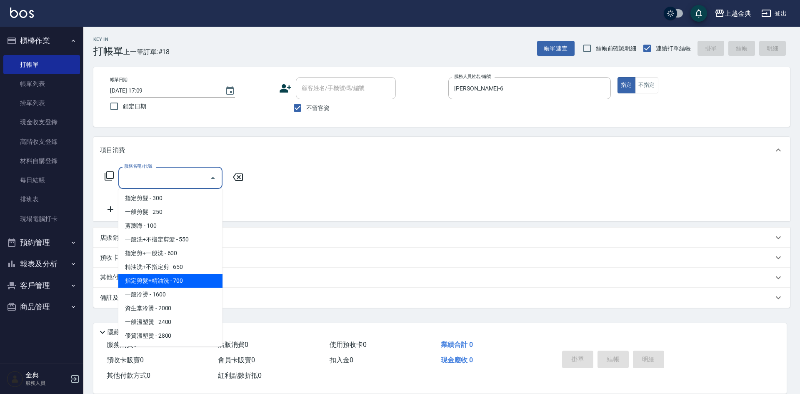
click at [190, 277] on span "指定剪髮+精油洗 - 700" at bounding box center [170, 281] width 104 height 14
type input "指定剪髮+精油洗(207)"
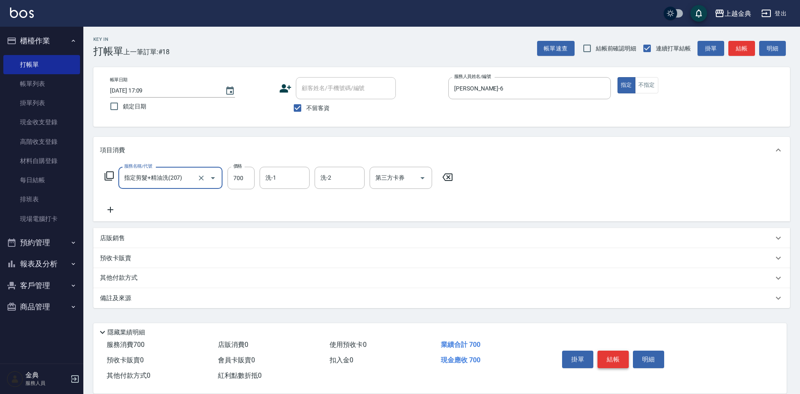
click at [612, 358] on button "結帳" at bounding box center [612, 358] width 31 height 17
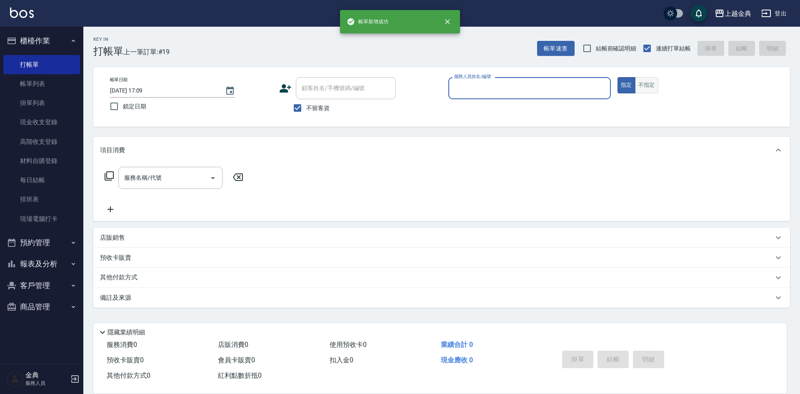
click at [648, 85] on button "不指定" at bounding box center [646, 85] width 23 height 16
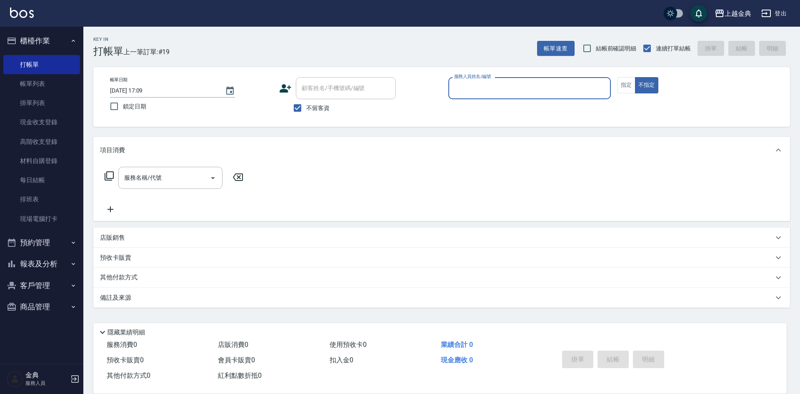
click at [507, 98] on div "服務人員姓名/編號" at bounding box center [529, 88] width 162 height 22
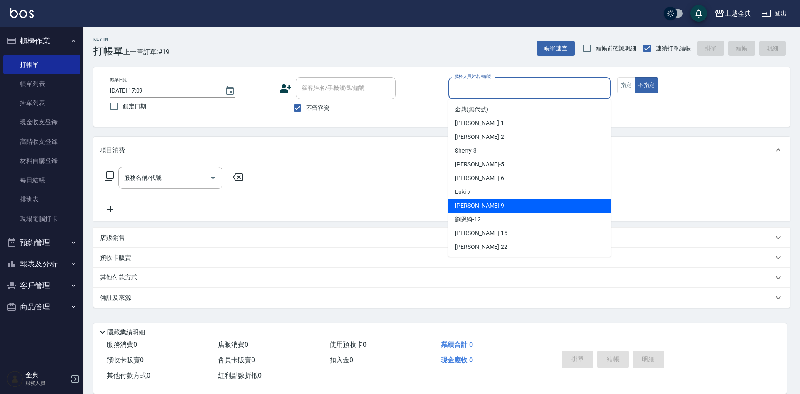
click at [480, 205] on div "[PERSON_NAME] -9" at bounding box center [529, 206] width 162 height 14
type input "[PERSON_NAME]-9"
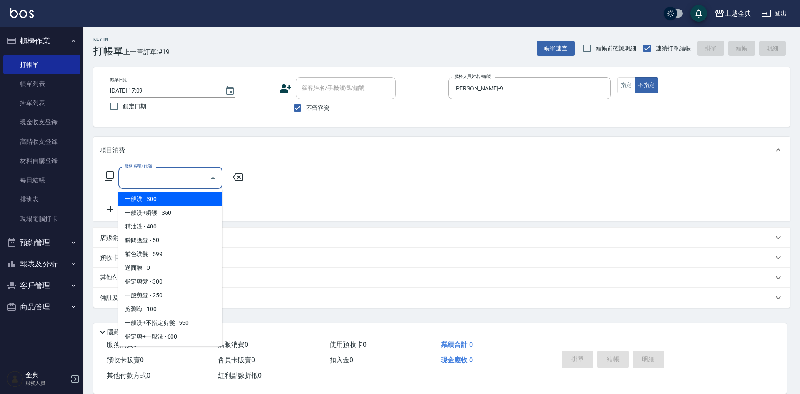
click at [187, 180] on input "服務名稱/代號" at bounding box center [164, 177] width 84 height 15
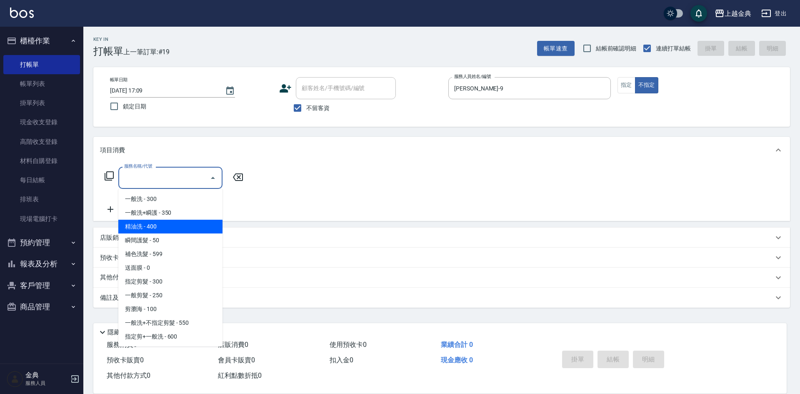
click at [170, 227] on span "精油洗 - 400" at bounding box center [170, 227] width 104 height 14
type input "精油洗(102)"
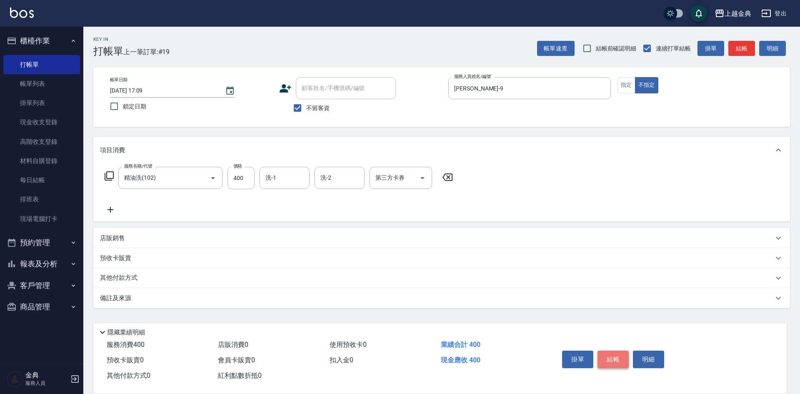
click at [609, 355] on button "結帳" at bounding box center [612, 358] width 31 height 17
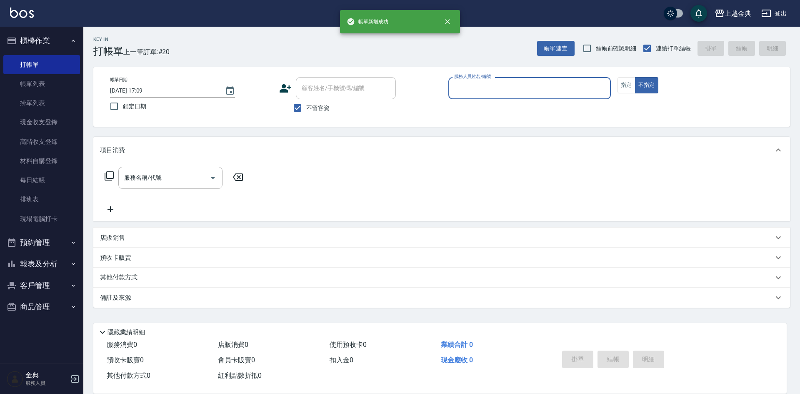
click at [567, 90] on input "服務人員姓名/編號" at bounding box center [529, 88] width 155 height 15
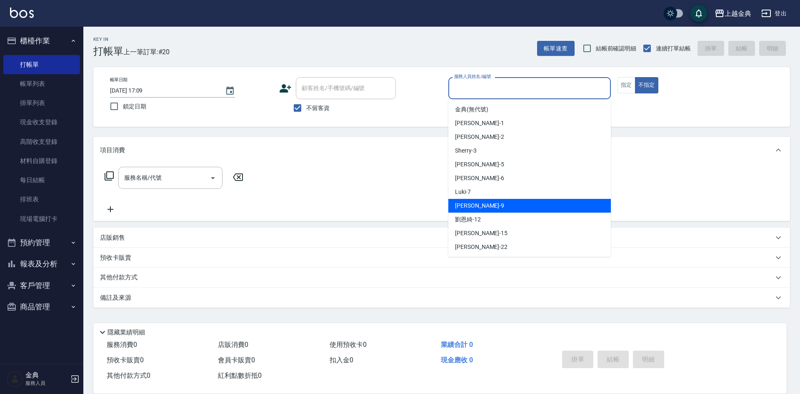
click at [485, 206] on div "[PERSON_NAME] -9" at bounding box center [529, 206] width 162 height 14
type input "[PERSON_NAME]-9"
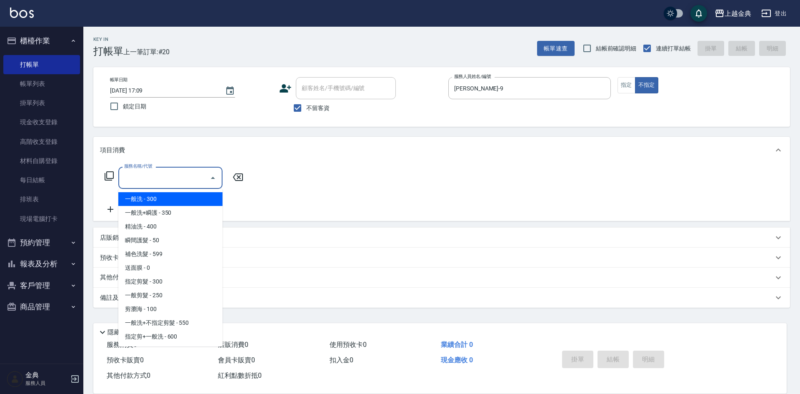
click at [197, 182] on input "服務名稱/代號" at bounding box center [164, 177] width 84 height 15
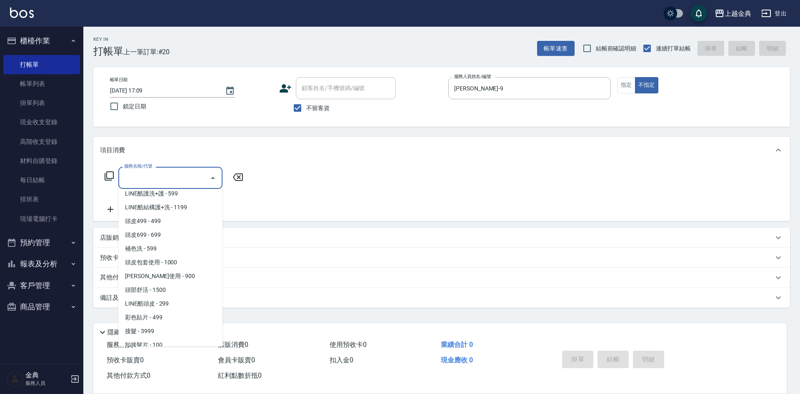
scroll to position [583, 0]
click at [171, 287] on span "頭部舒活 - 1500" at bounding box center [170, 289] width 104 height 14
type input "頭部舒活(607)"
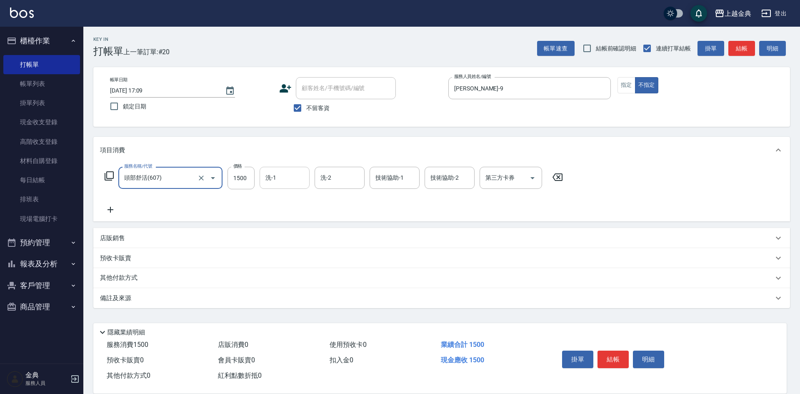
click at [280, 177] on input "洗-1" at bounding box center [284, 177] width 42 height 15
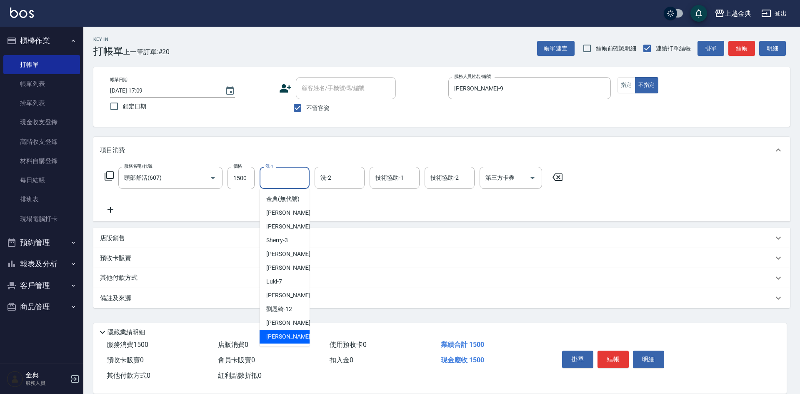
click at [290, 342] on div "[PERSON_NAME] -22" at bounding box center [285, 337] width 50 height 14
type input "[PERSON_NAME]-22"
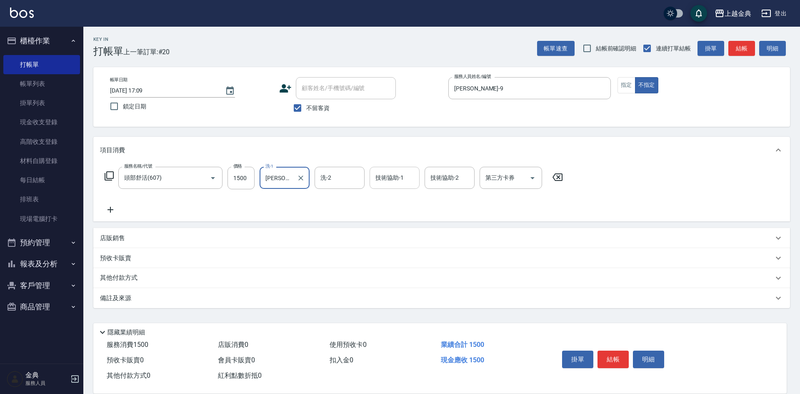
click at [396, 180] on div "技術協助-1 技術協助-1" at bounding box center [395, 178] width 50 height 22
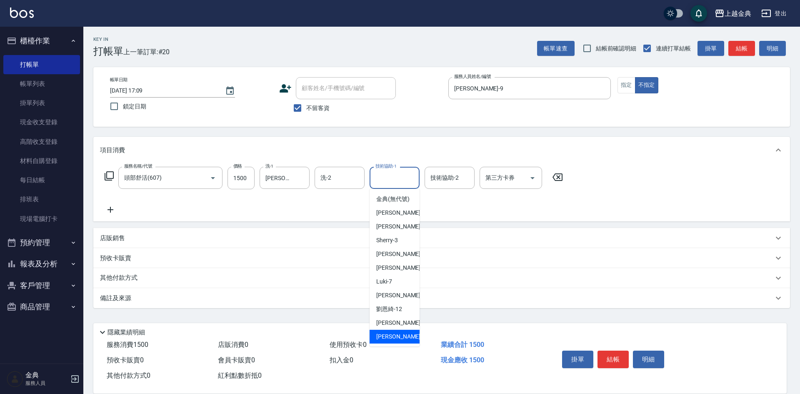
click at [395, 343] on div "[PERSON_NAME] -22" at bounding box center [395, 337] width 50 height 14
type input "[PERSON_NAME]-22"
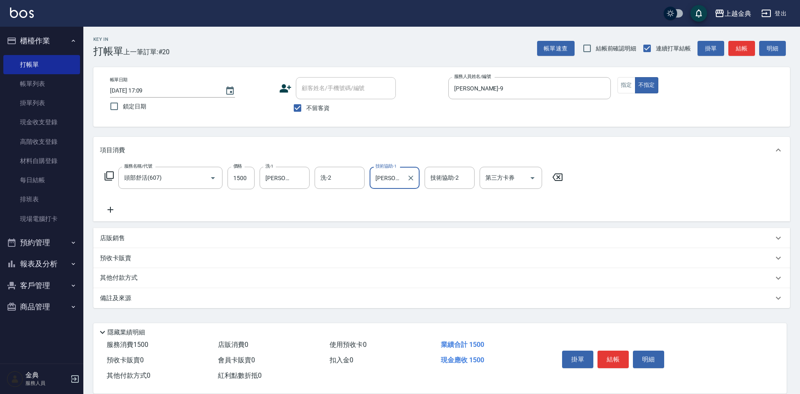
click at [125, 277] on p "其他付款方式" at bounding box center [121, 277] width 42 height 9
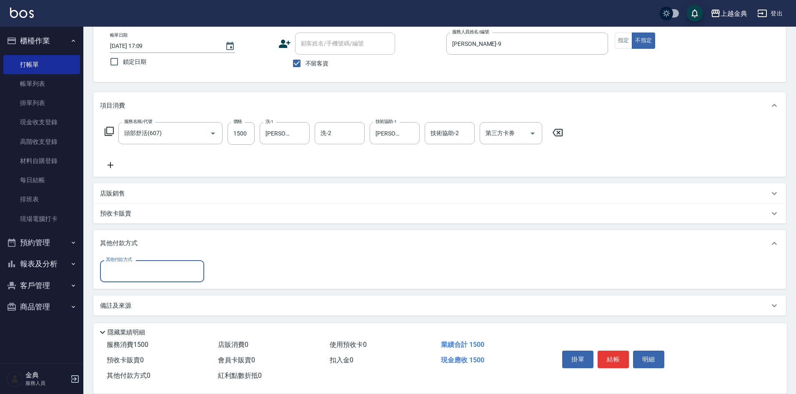
scroll to position [46, 0]
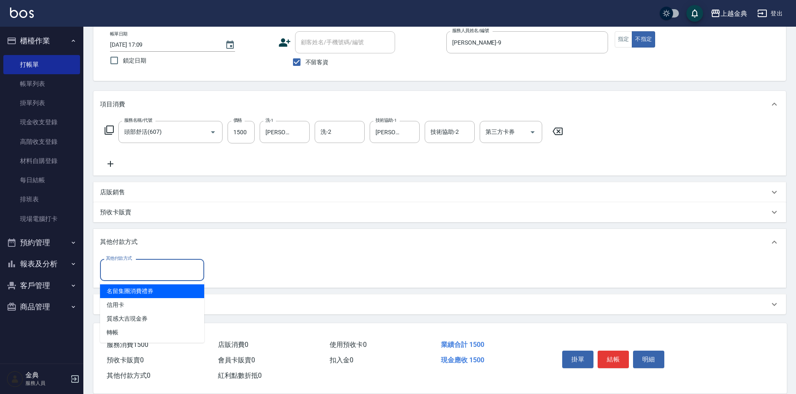
click at [150, 265] on input "其他付款方式" at bounding box center [152, 269] width 97 height 15
drag, startPoint x: 157, startPoint y: 305, endPoint x: 174, endPoint y: 304, distance: 16.7
click at [158, 305] on span "信用卡" at bounding box center [152, 305] width 104 height 14
type input "信用卡"
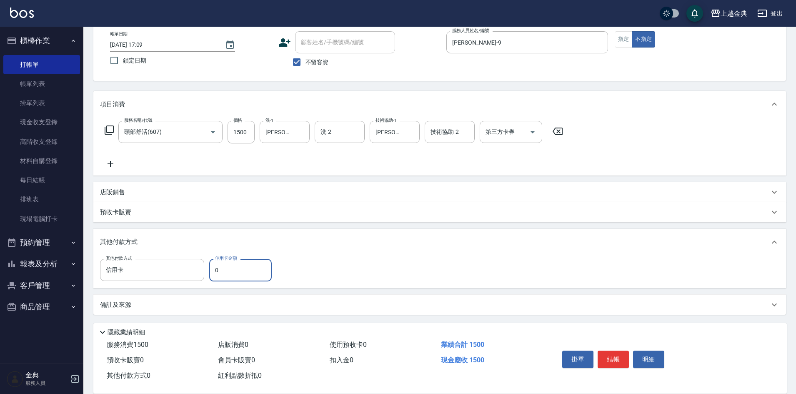
click at [219, 267] on input "0" at bounding box center [240, 270] width 62 height 22
type input "1500"
click at [619, 351] on button "結帳" at bounding box center [612, 358] width 31 height 17
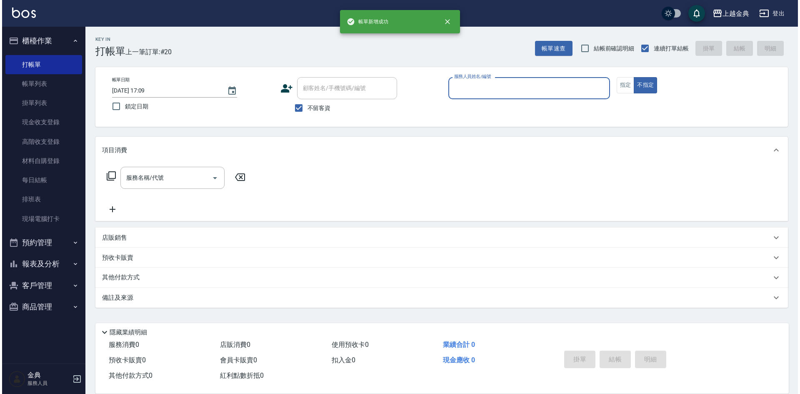
scroll to position [0, 0]
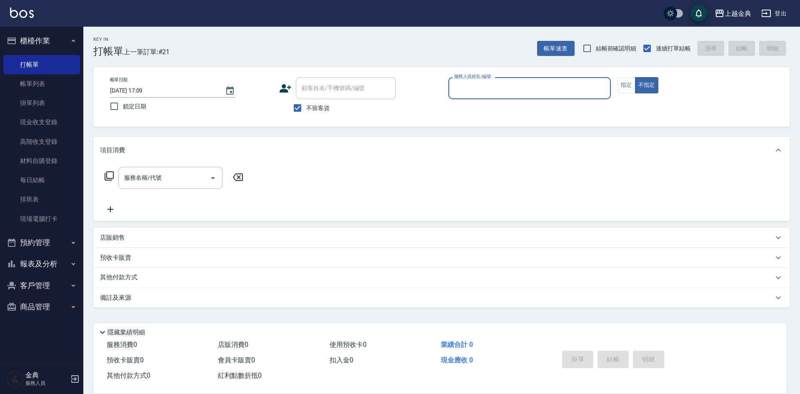
click at [573, 87] on input "服務人員姓名/編號" at bounding box center [529, 88] width 155 height 15
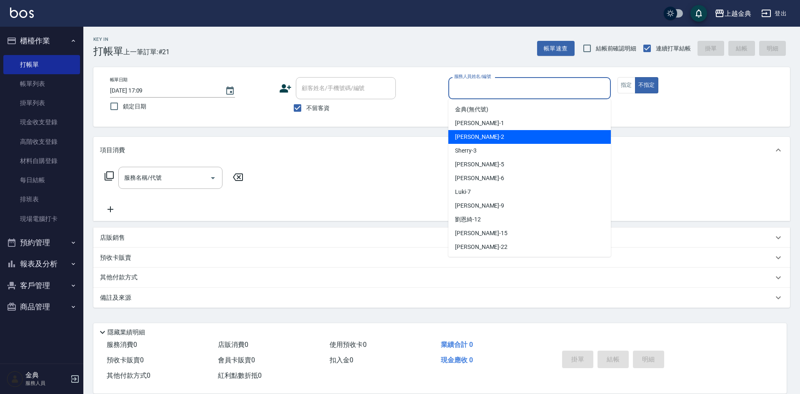
click at [497, 138] on div "Cindy -2" at bounding box center [529, 137] width 162 height 14
type input "Cindy-2"
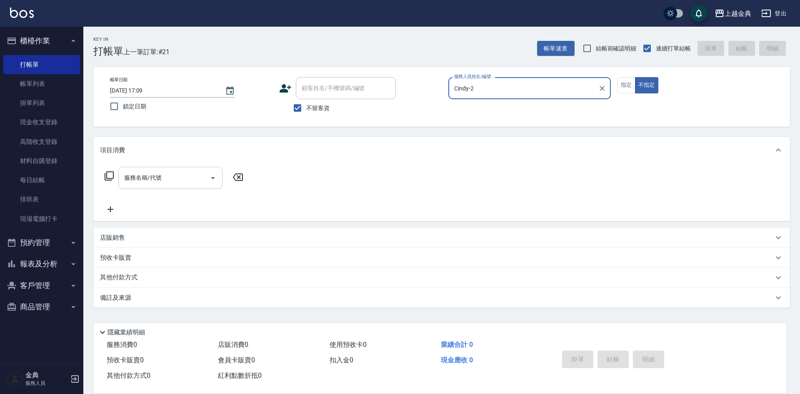
click at [200, 175] on input "服務名稱/代號" at bounding box center [164, 177] width 84 height 15
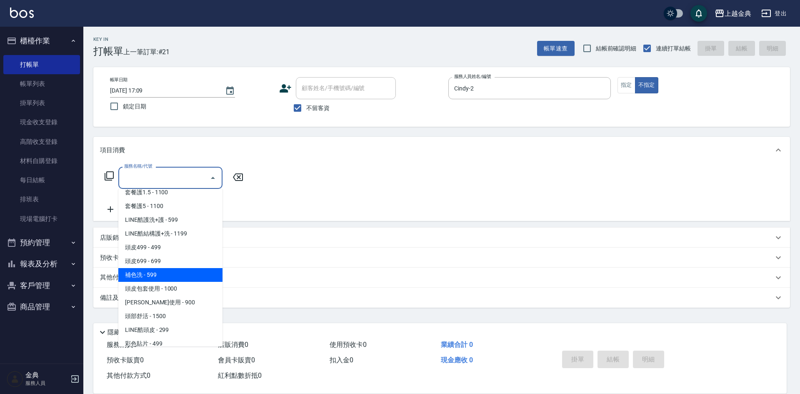
scroll to position [542, 0]
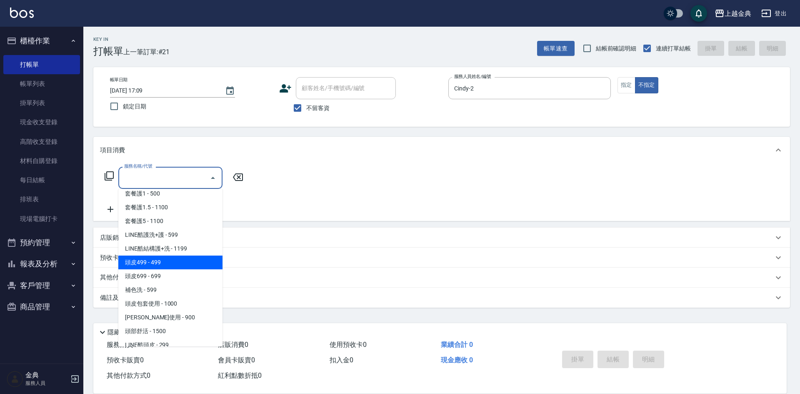
click at [190, 264] on span "頭皮499 - 499" at bounding box center [170, 262] width 104 height 14
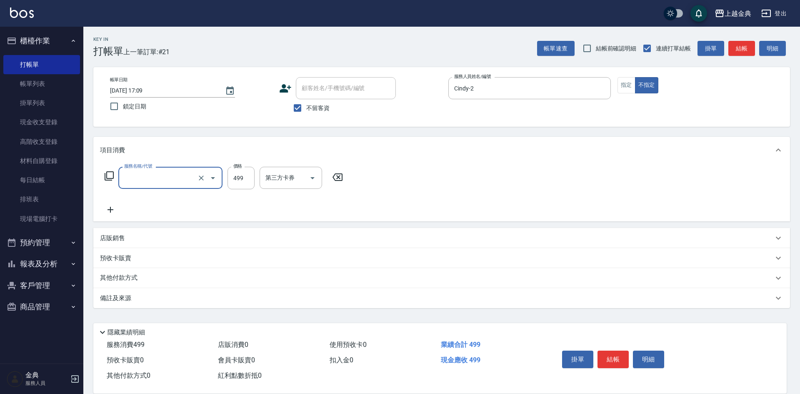
type input "頭皮499(601)"
click at [279, 177] on input "洗-1" at bounding box center [284, 177] width 42 height 15
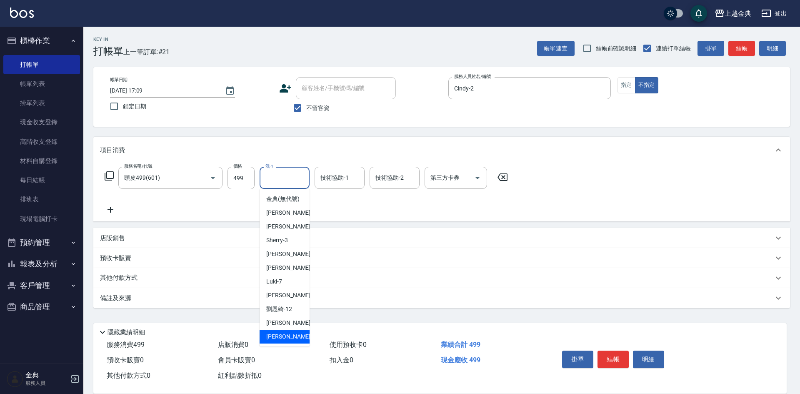
click at [284, 342] on div "[PERSON_NAME] -22" at bounding box center [285, 337] width 50 height 14
type input "[PERSON_NAME]-22"
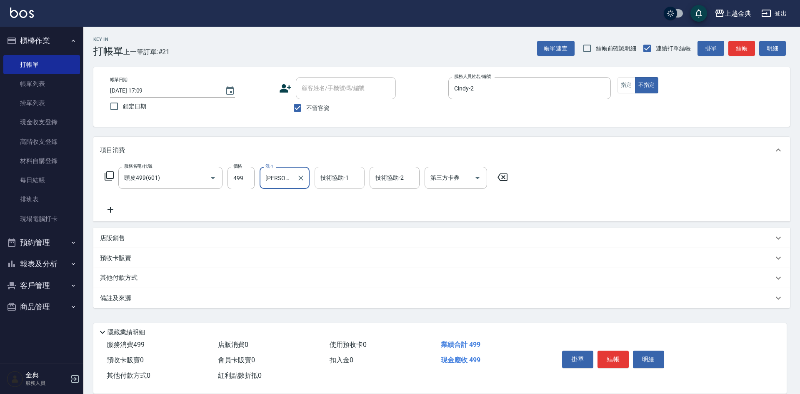
click at [344, 178] on input "技術協助-1" at bounding box center [339, 177] width 42 height 15
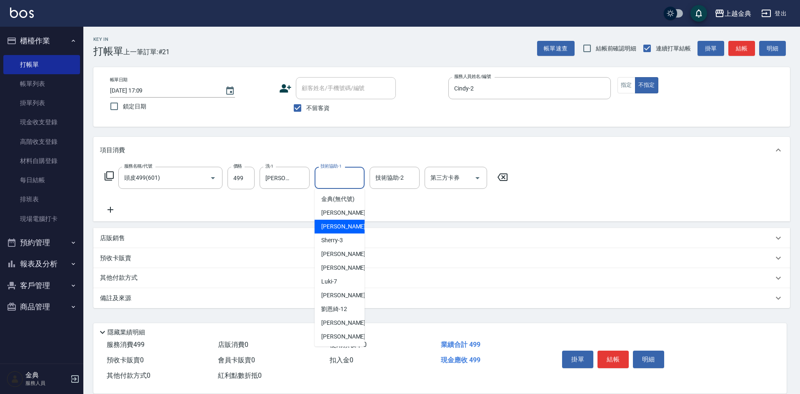
click at [347, 233] on div "Cindy -2" at bounding box center [340, 227] width 50 height 14
type input "Cindy-2"
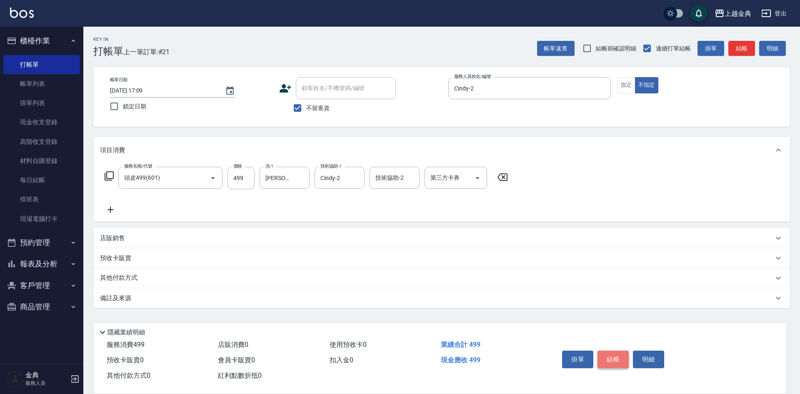
click at [611, 351] on button "結帳" at bounding box center [612, 358] width 31 height 17
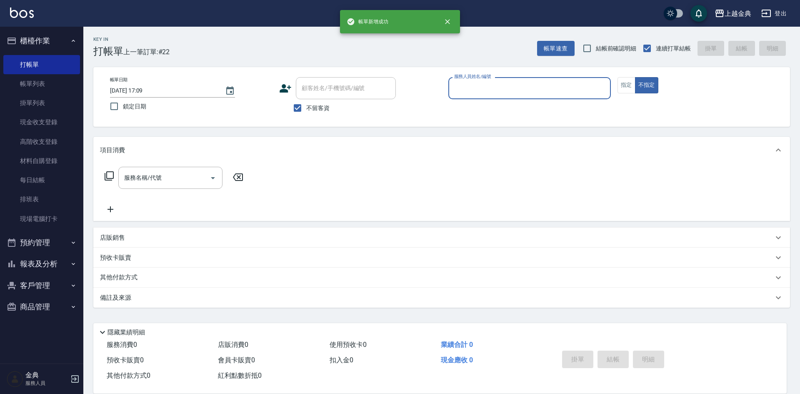
click at [559, 90] on input "服務人員姓名/編號" at bounding box center [529, 88] width 155 height 15
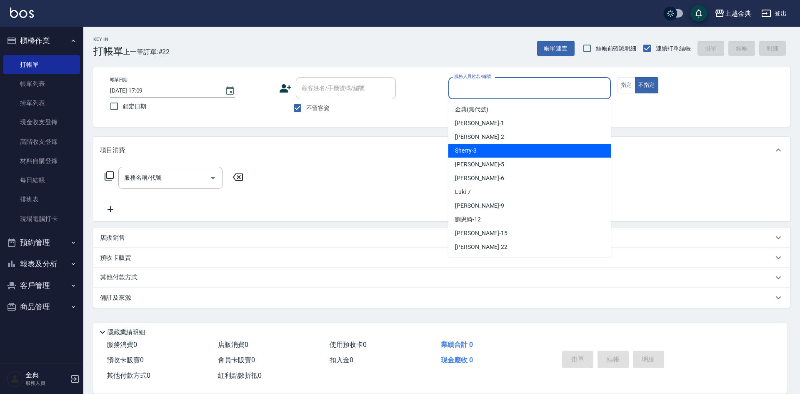
click at [511, 150] on div "Sherry -3" at bounding box center [529, 151] width 162 height 14
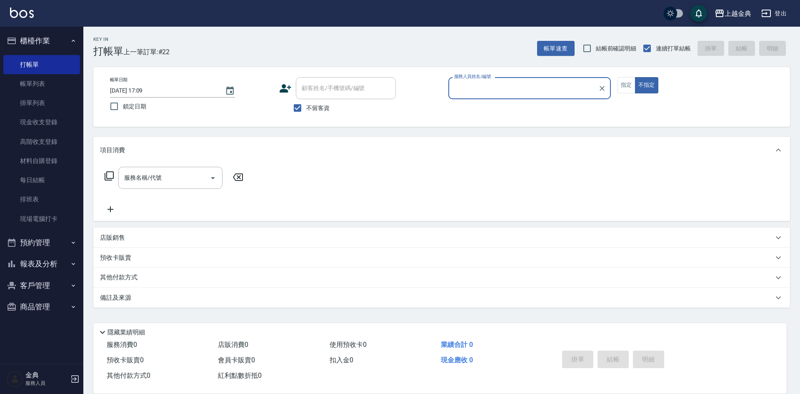
type input "Sherry-3"
click at [194, 187] on div "服務名稱/代號" at bounding box center [170, 178] width 104 height 22
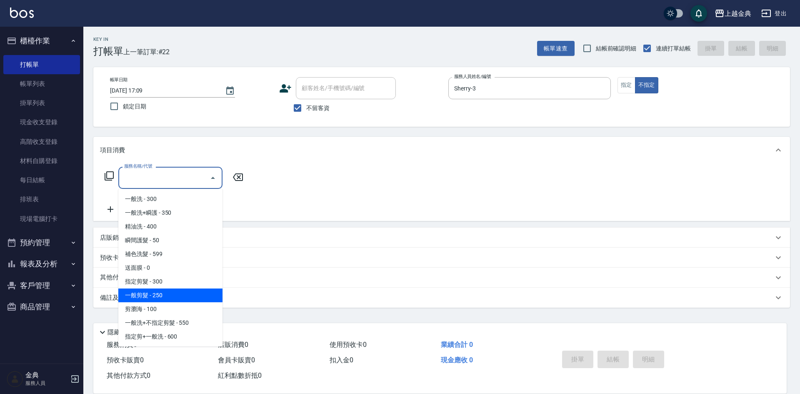
click at [182, 291] on span "一般剪髮 - 250" at bounding box center [170, 295] width 104 height 14
type input "一般剪髮(200)"
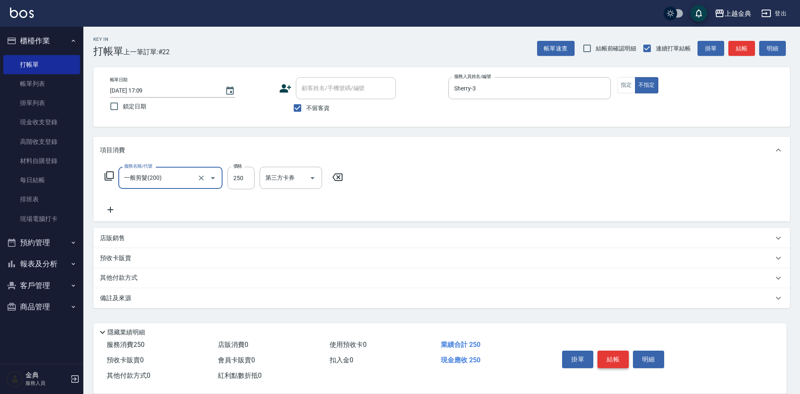
click at [614, 350] on button "結帳" at bounding box center [612, 358] width 31 height 17
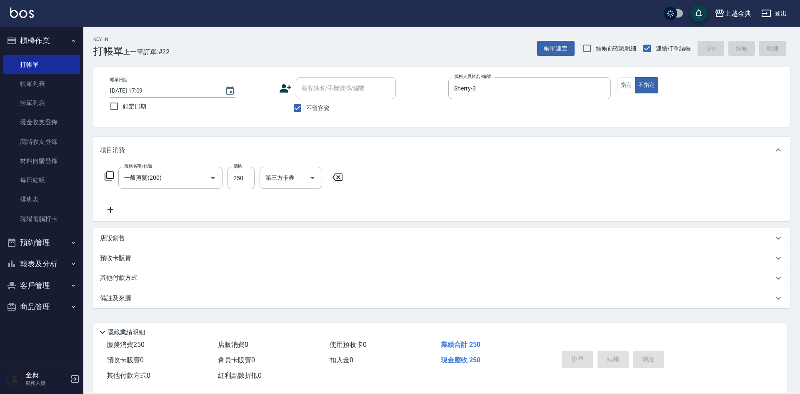
type input "[DATE] 17:10"
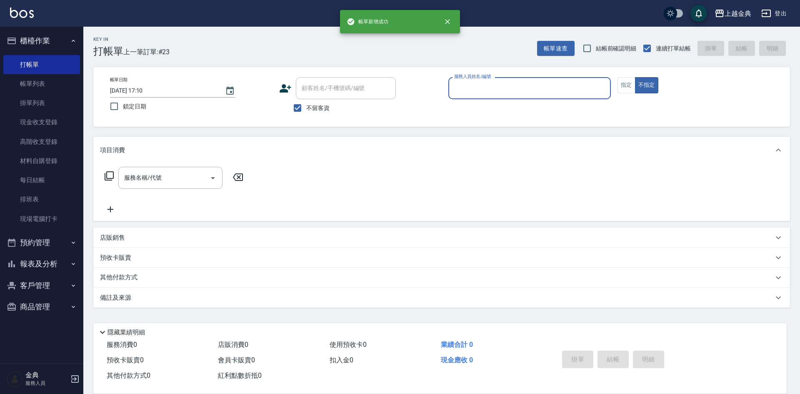
click at [574, 92] on input "服務人員姓名/編號" at bounding box center [529, 88] width 155 height 15
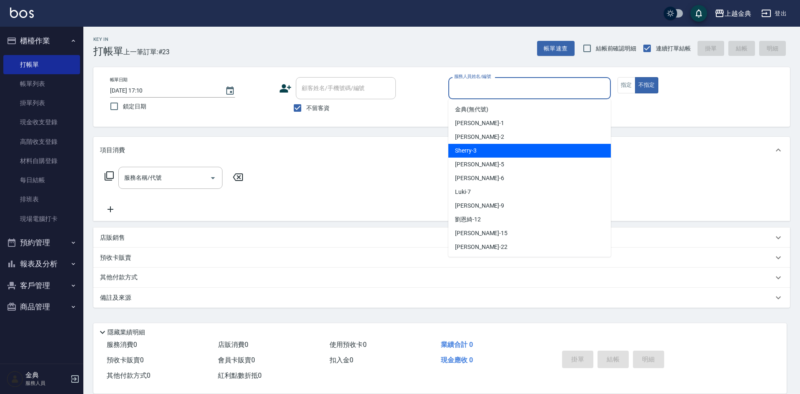
click at [512, 151] on div "Sherry -3" at bounding box center [529, 151] width 162 height 14
type input "Sherry-3"
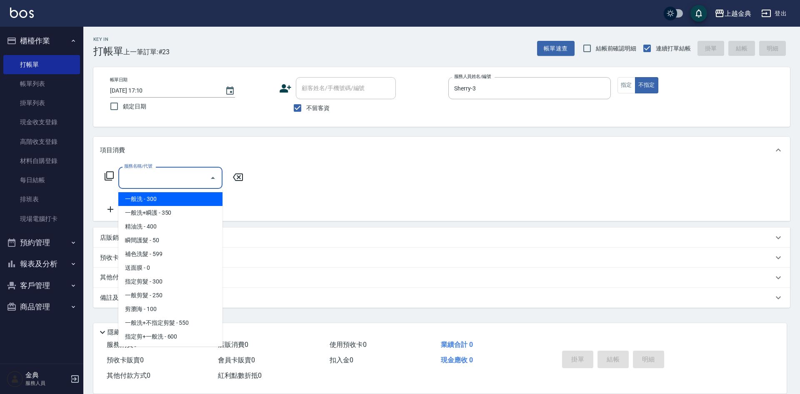
click at [198, 180] on input "服務名稱/代號" at bounding box center [164, 177] width 84 height 15
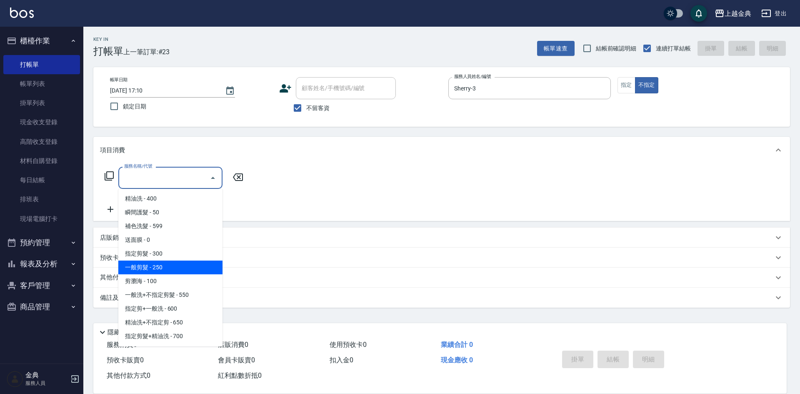
scroll to position [42, 0]
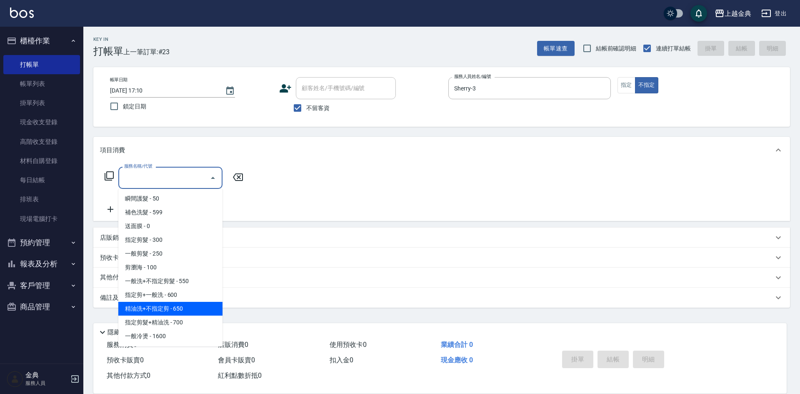
click at [195, 308] on span "精油洗+不指定剪 - 650" at bounding box center [170, 309] width 104 height 14
type input "精油洗+不指定剪(205)"
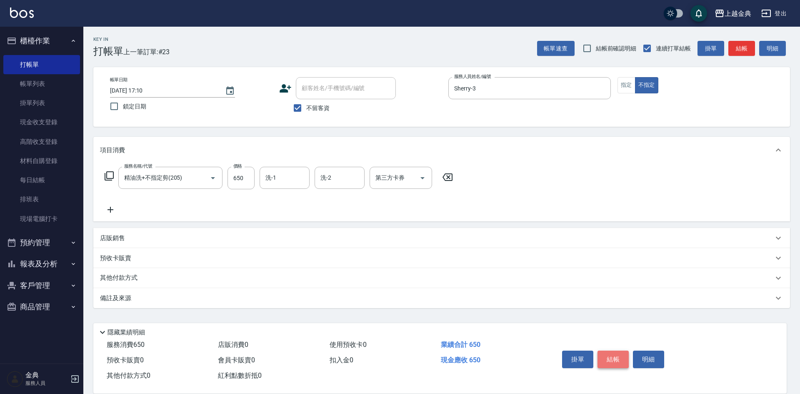
click at [614, 352] on button "結帳" at bounding box center [612, 358] width 31 height 17
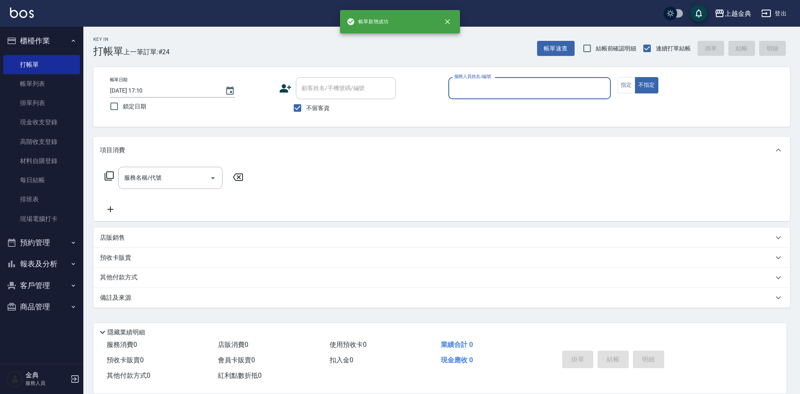
click at [552, 94] on input "服務人員姓名/編號" at bounding box center [529, 88] width 155 height 15
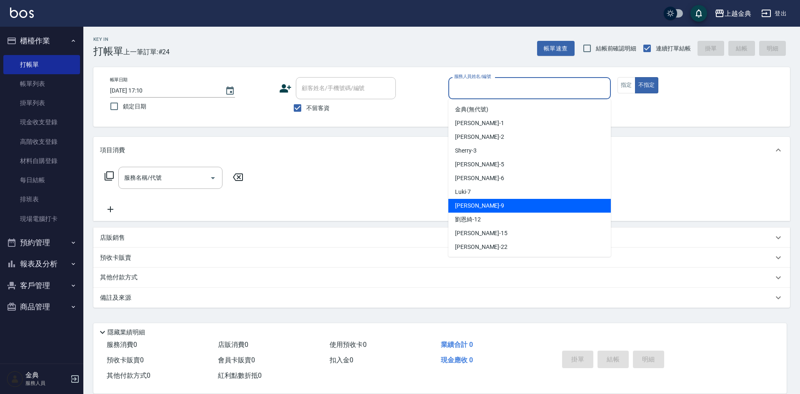
click at [484, 202] on div "[PERSON_NAME] -9" at bounding box center [529, 206] width 162 height 14
type input "[PERSON_NAME]-9"
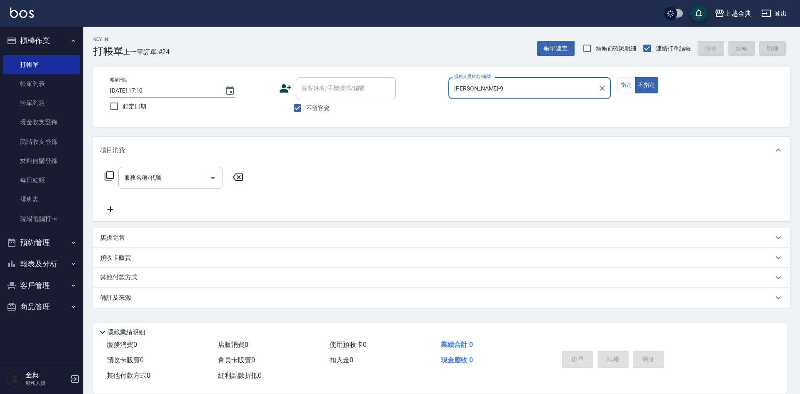
click at [192, 181] on input "服務名稱/代號" at bounding box center [164, 177] width 84 height 15
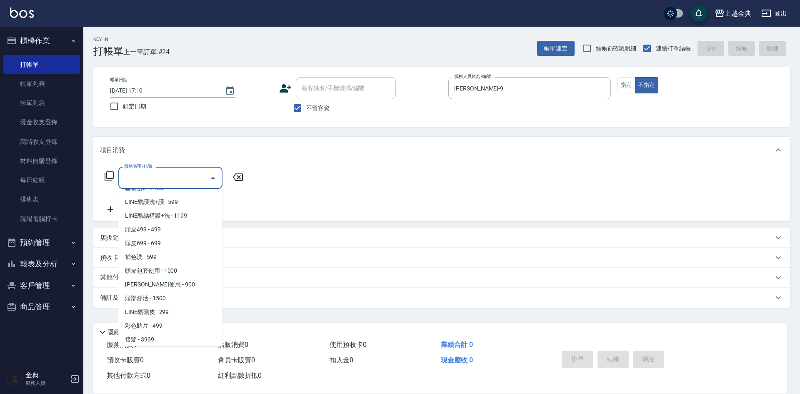
scroll to position [583, 0]
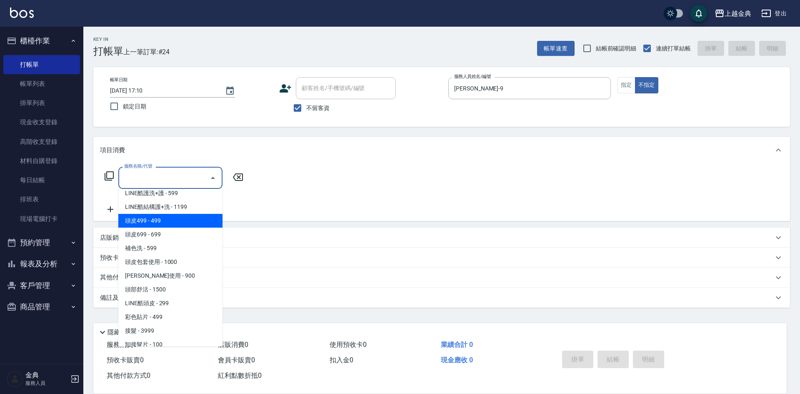
click at [178, 220] on span "頭皮499 - 499" at bounding box center [170, 221] width 104 height 14
type input "頭皮499(601)"
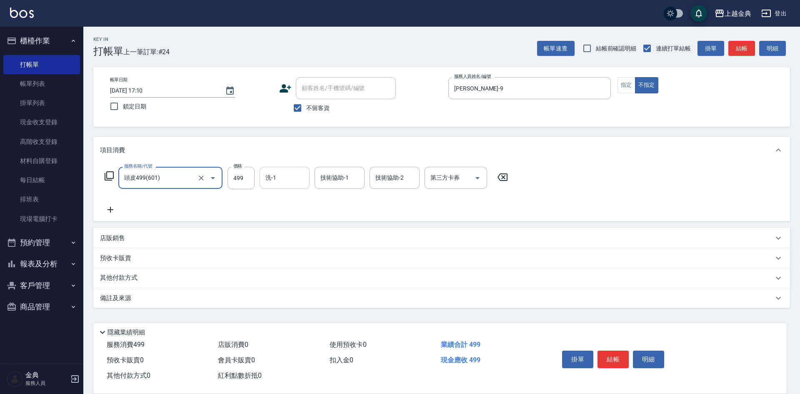
click at [286, 183] on input "洗-1" at bounding box center [284, 177] width 42 height 15
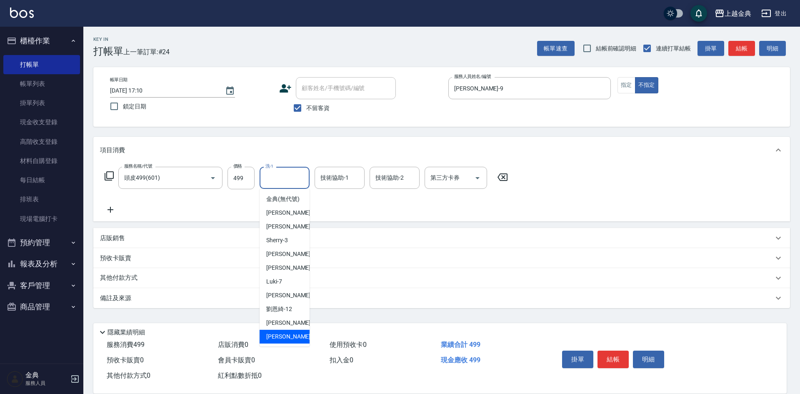
click at [295, 343] on div "[PERSON_NAME] -22" at bounding box center [285, 337] width 50 height 14
type input "[PERSON_NAME]-22"
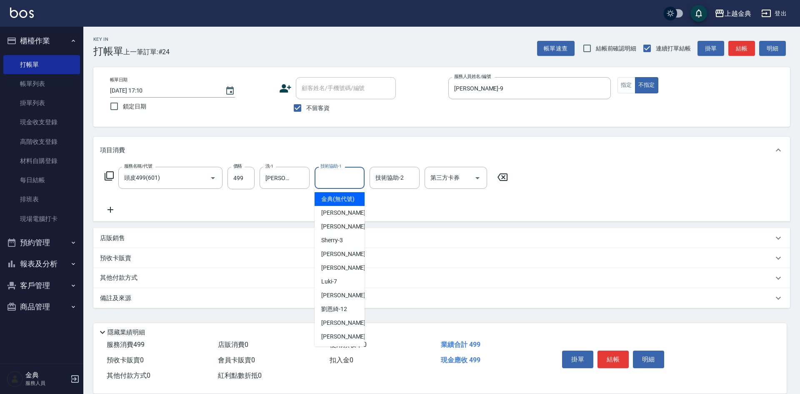
click at [352, 179] on input "技術協助-1" at bounding box center [339, 177] width 42 height 15
click at [342, 302] on div "[PERSON_NAME] -9" at bounding box center [340, 295] width 50 height 14
type input "[PERSON_NAME]-9"
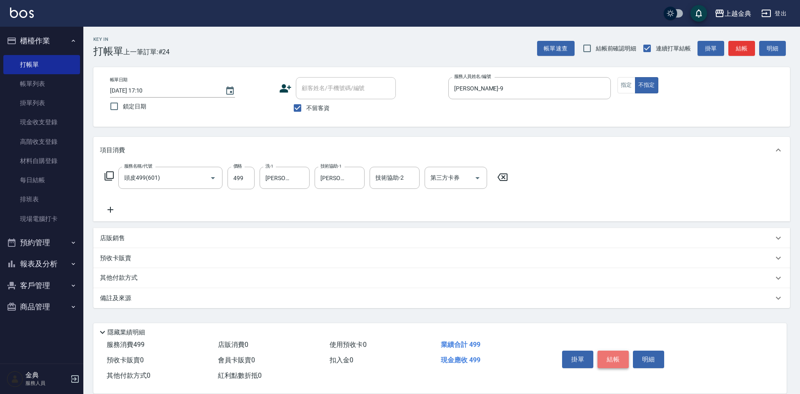
click at [614, 350] on button "結帳" at bounding box center [612, 358] width 31 height 17
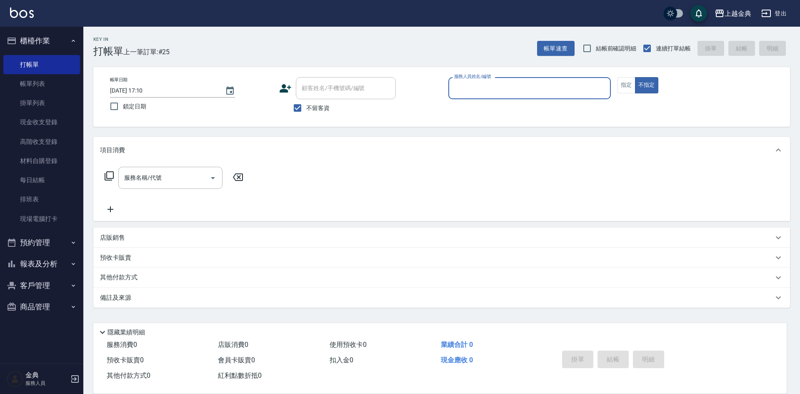
click at [575, 83] on input "服務人員姓名/編號" at bounding box center [529, 88] width 155 height 15
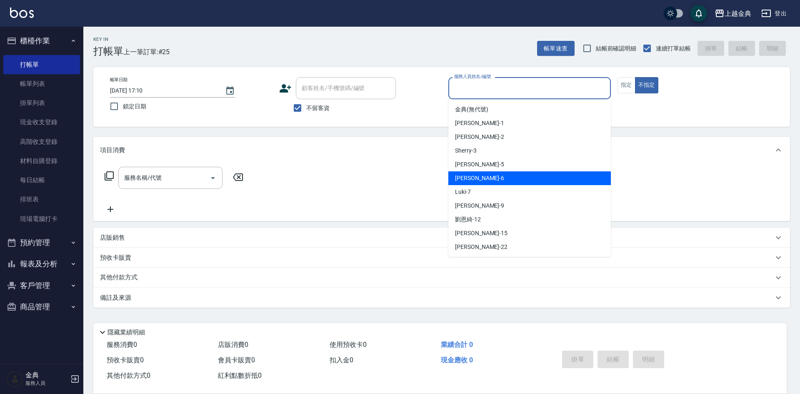
click at [467, 182] on span "[PERSON_NAME] -6" at bounding box center [479, 178] width 49 height 9
type input "[PERSON_NAME]-6"
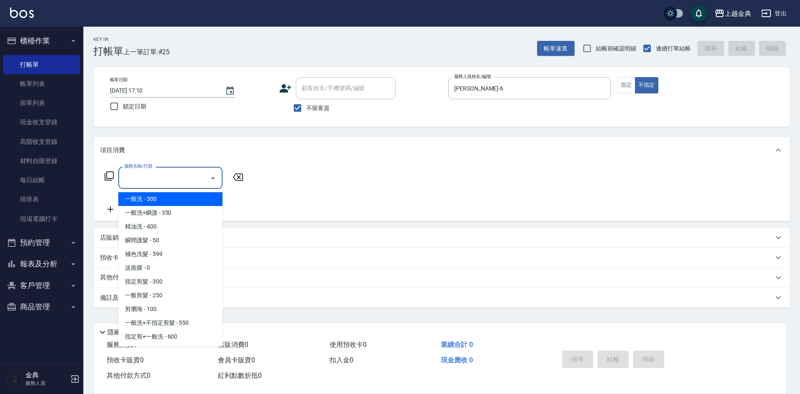
click at [181, 176] on input "服務名稱/代號" at bounding box center [164, 177] width 84 height 15
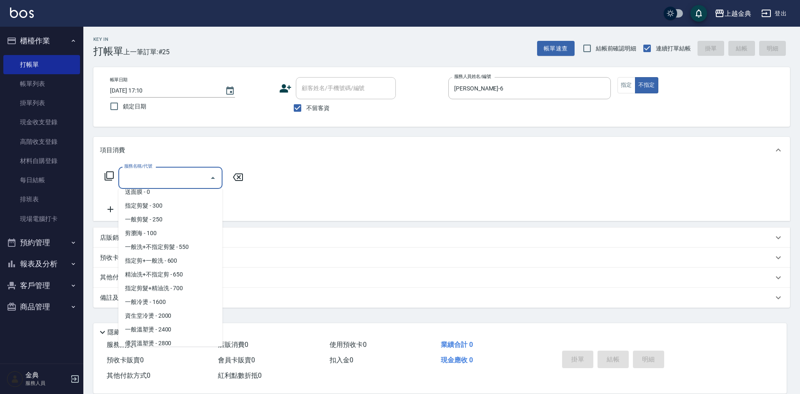
scroll to position [83, 0]
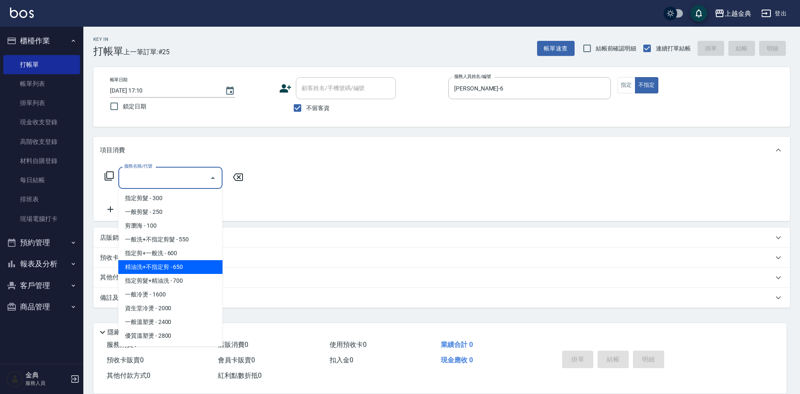
click at [199, 264] on span "精油洗+不指定剪 - 650" at bounding box center [170, 267] width 104 height 14
type input "精油洗+不指定剪(205)"
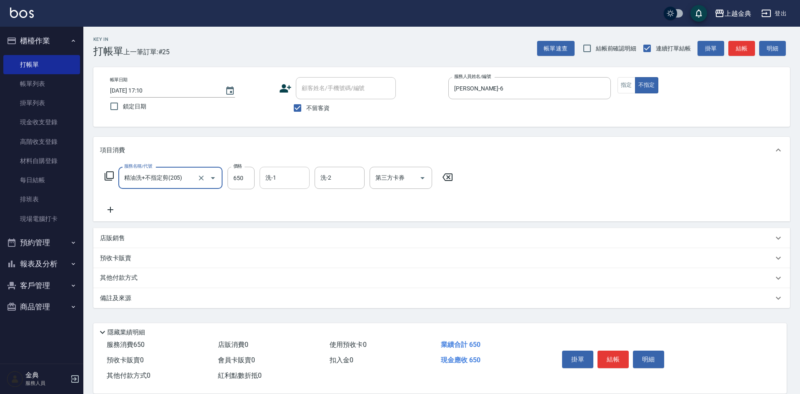
click at [291, 175] on input "洗-1" at bounding box center [284, 177] width 42 height 15
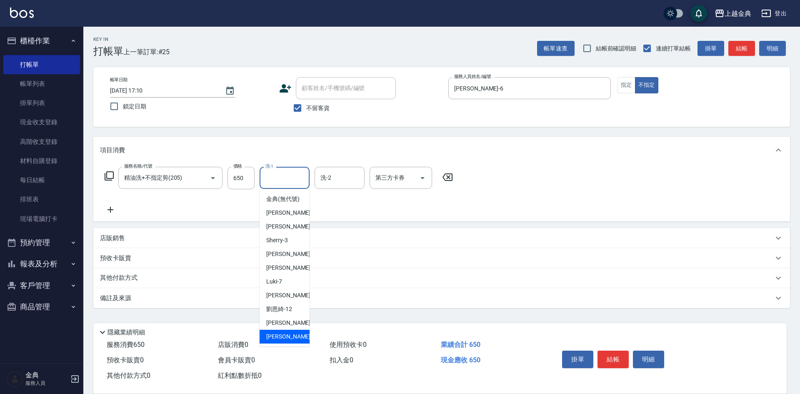
click at [278, 341] on span "[PERSON_NAME] -22" at bounding box center [292, 336] width 52 height 9
type input "[PERSON_NAME]-22"
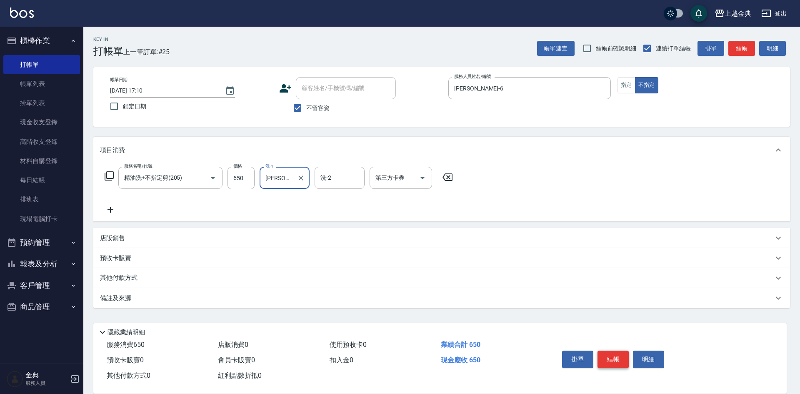
click at [614, 358] on button "結帳" at bounding box center [612, 358] width 31 height 17
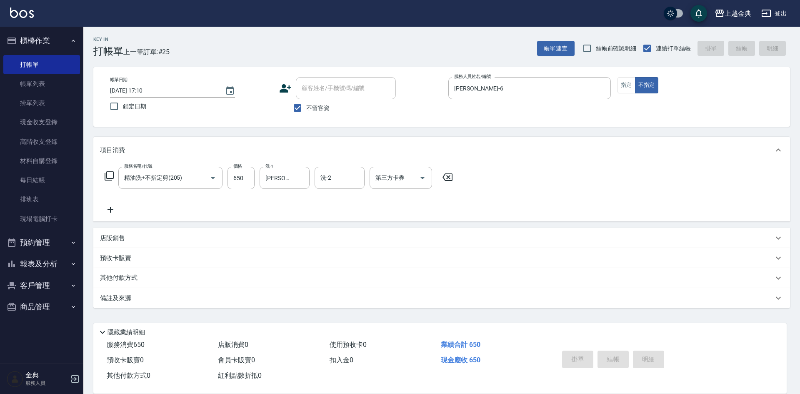
type input "[DATE] 17:11"
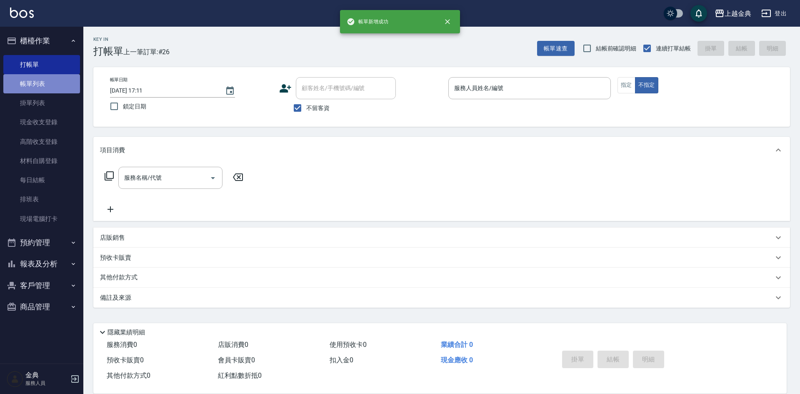
click at [67, 89] on link "帳單列表" at bounding box center [41, 83] width 77 height 19
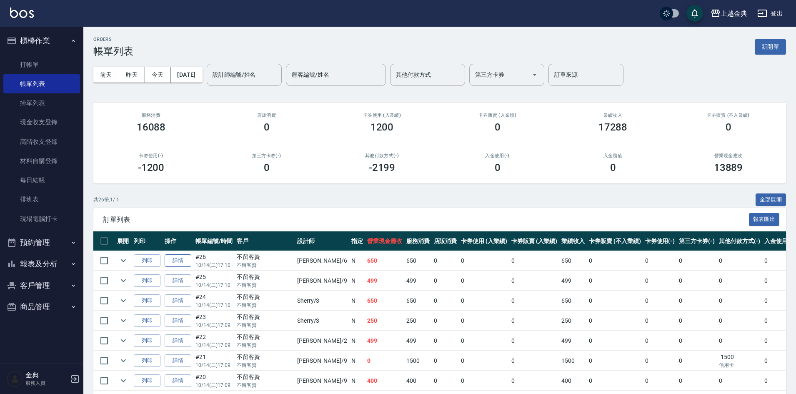
click at [187, 259] on link "詳情" at bounding box center [178, 260] width 27 height 13
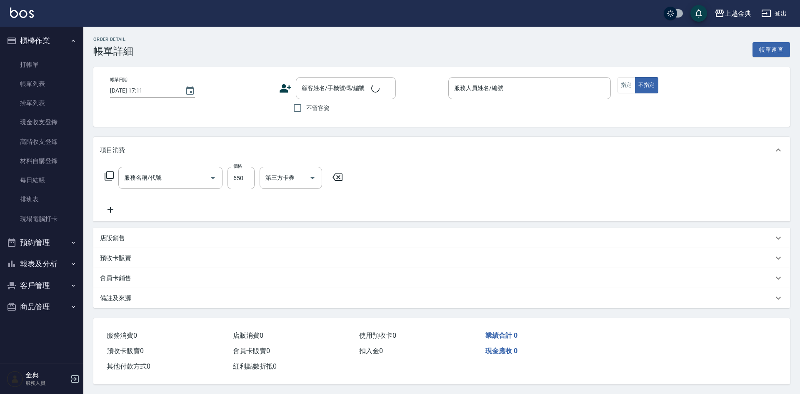
type input "[DATE] 17:10"
checkbox input "true"
type input "[PERSON_NAME]-6"
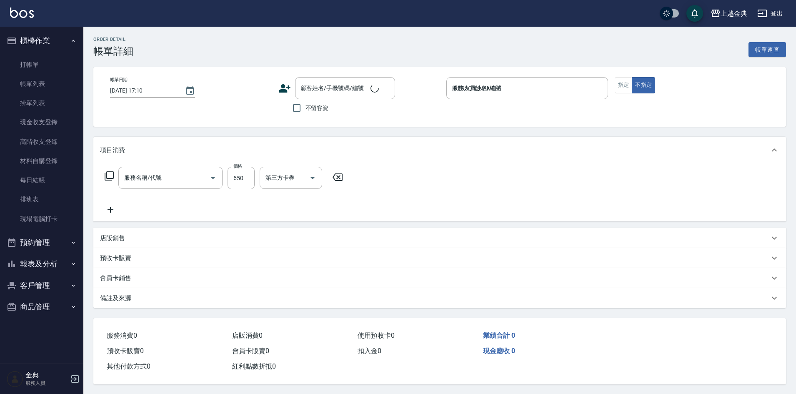
type input "精油洗+不指定剪(205)"
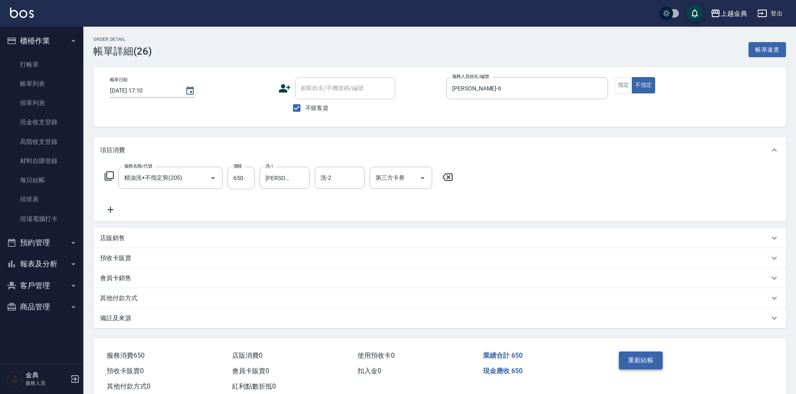
click at [633, 367] on button "重新結帳" at bounding box center [641, 359] width 44 height 17
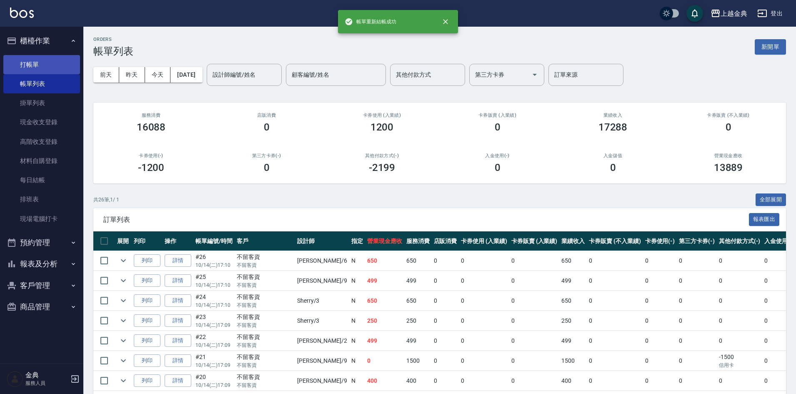
click at [38, 62] on link "打帳單" at bounding box center [41, 64] width 77 height 19
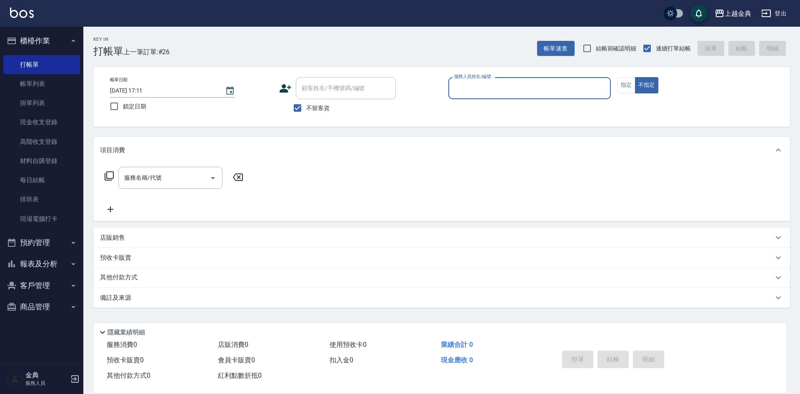
click at [507, 86] on input "服務人員姓名/編號" at bounding box center [529, 88] width 155 height 15
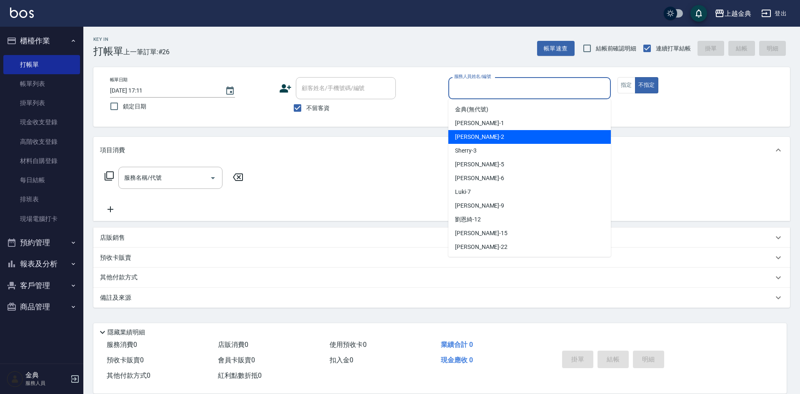
click at [495, 137] on div "Cindy -2" at bounding box center [529, 137] width 162 height 14
type input "Cindy-2"
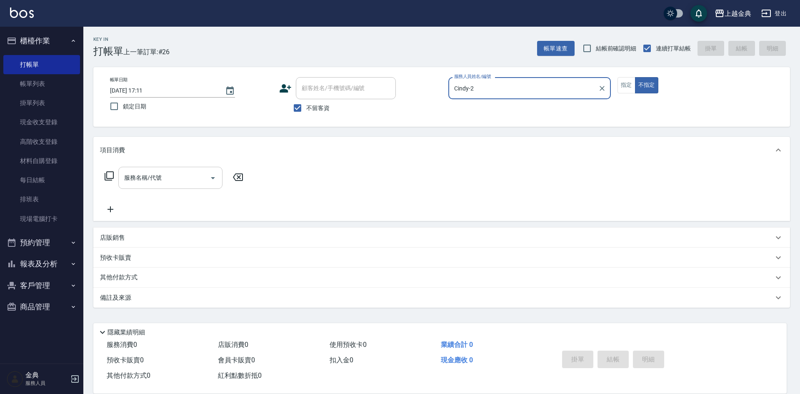
click at [140, 173] on div "服務名稱/代號 服務名稱/代號" at bounding box center [170, 178] width 104 height 22
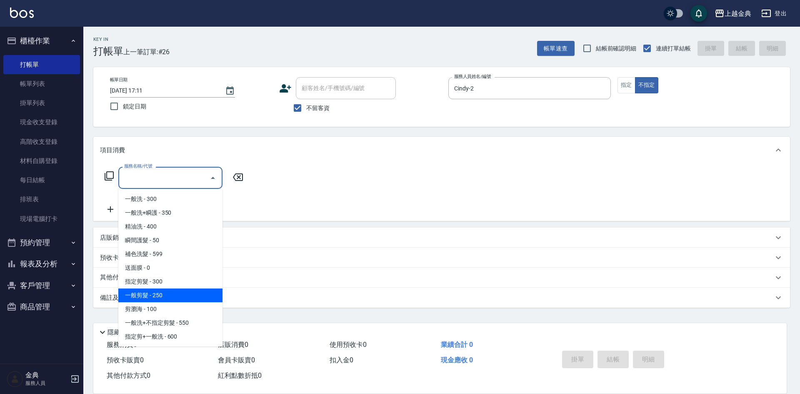
click at [180, 297] on span "一般剪髮 - 250" at bounding box center [170, 295] width 104 height 14
type input "一般剪髮(200)"
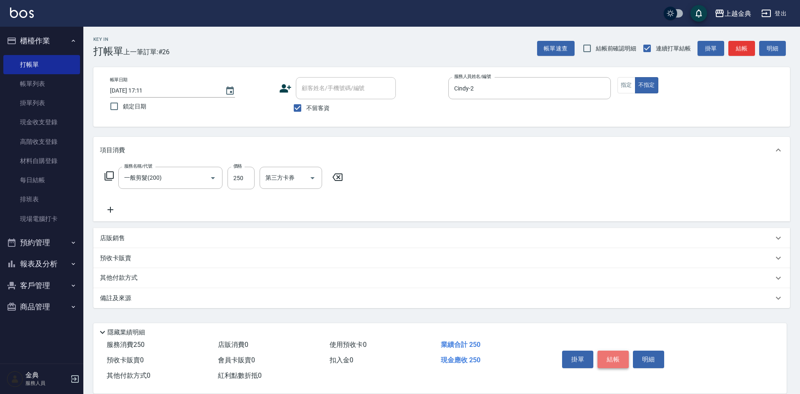
click at [619, 355] on button "結帳" at bounding box center [612, 358] width 31 height 17
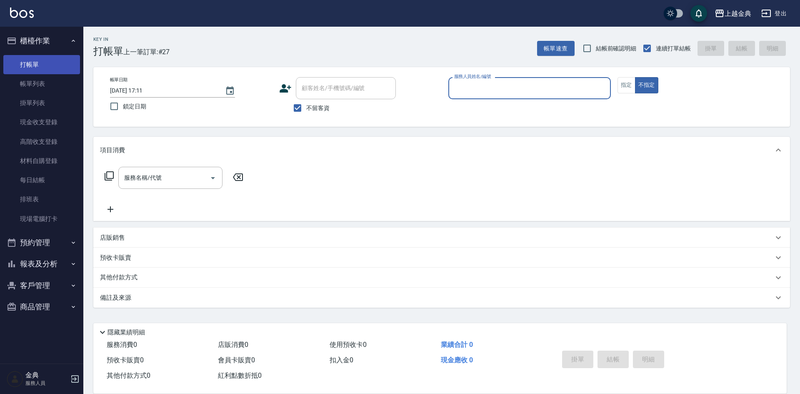
click at [60, 57] on link "打帳單" at bounding box center [41, 64] width 77 height 19
click at [53, 71] on link "打帳單" at bounding box center [41, 64] width 77 height 19
